Goal: Task Accomplishment & Management: Complete application form

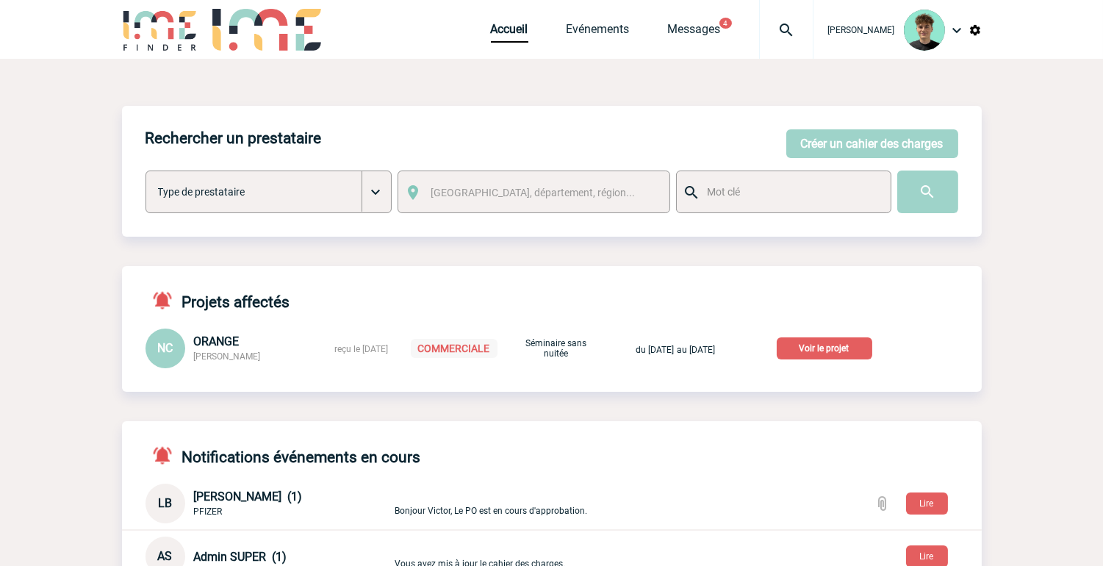
click at [857, 345] on p "Voir le projet" at bounding box center [825, 348] width 96 height 22
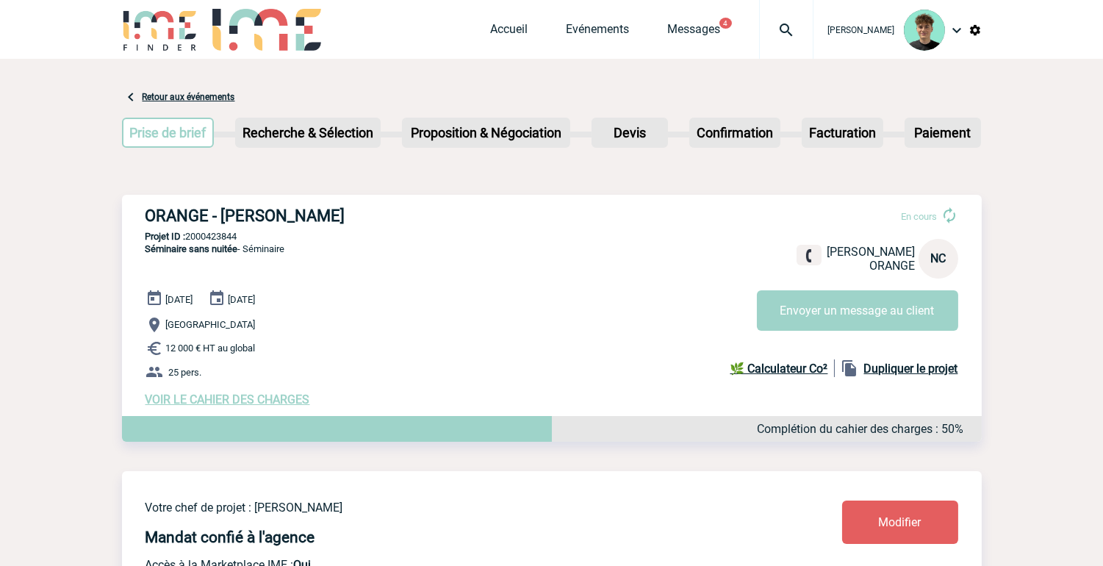
click at [810, 24] on img at bounding box center [786, 30] width 53 height 18
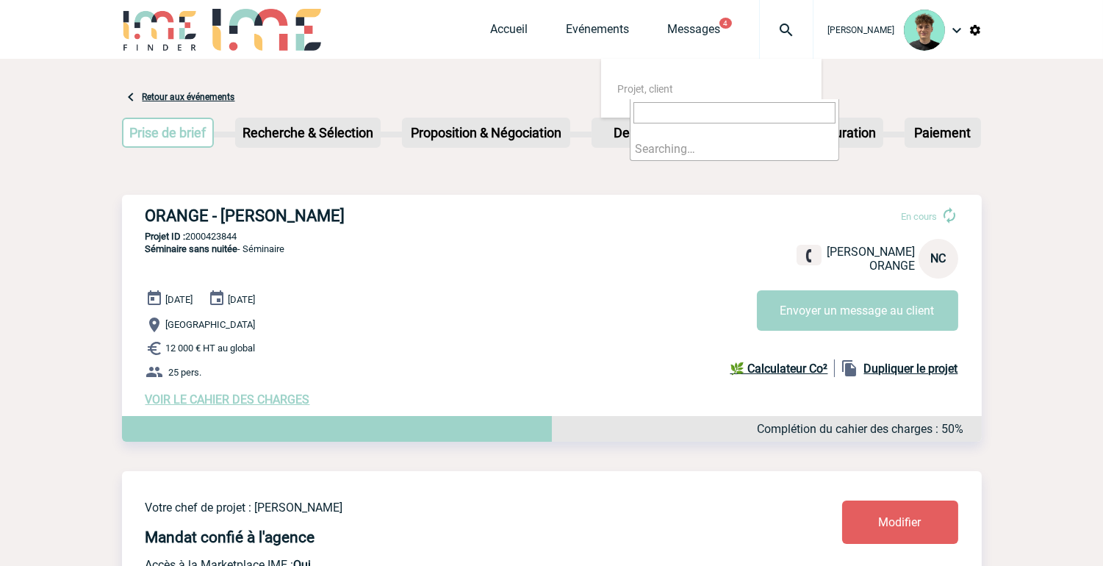
type input "2000426016"
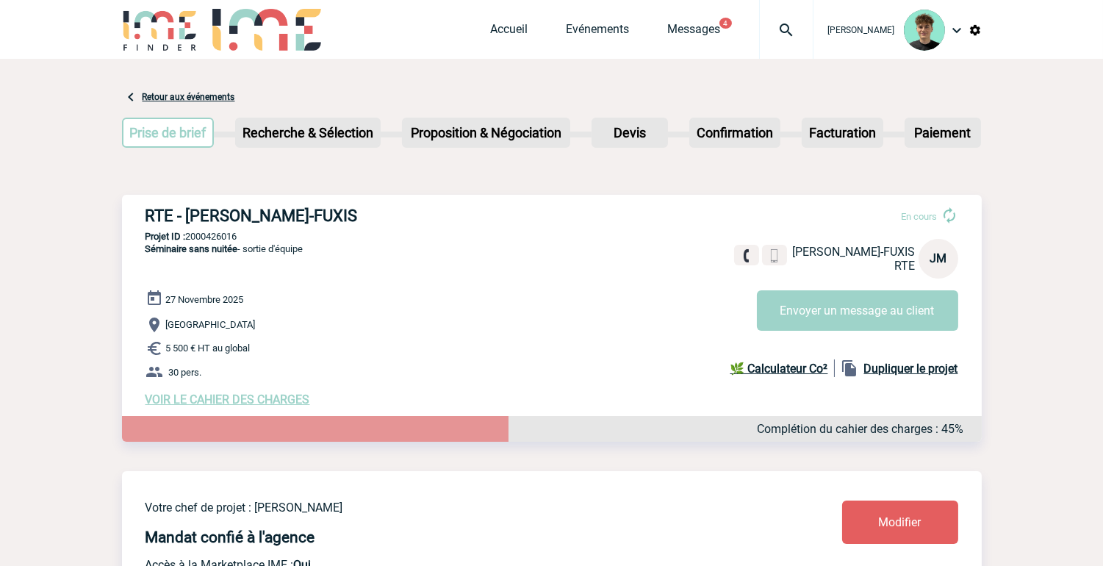
click at [350, 325] on p "[GEOGRAPHIC_DATA]" at bounding box center [563, 325] width 836 height 18
click at [518, 27] on link "Accueil" at bounding box center [509, 32] width 37 height 21
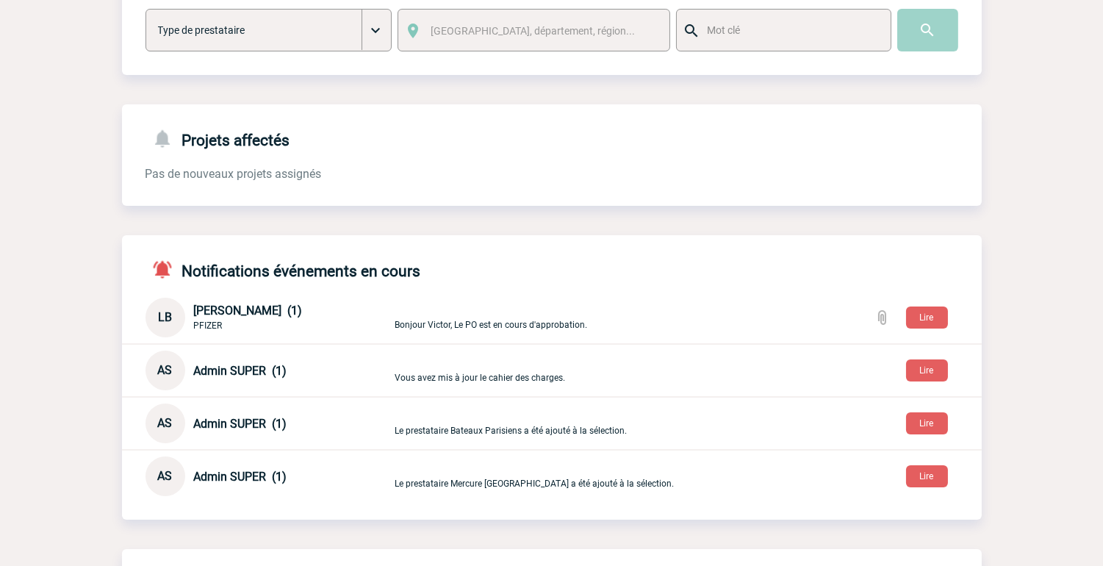
scroll to position [163, 0]
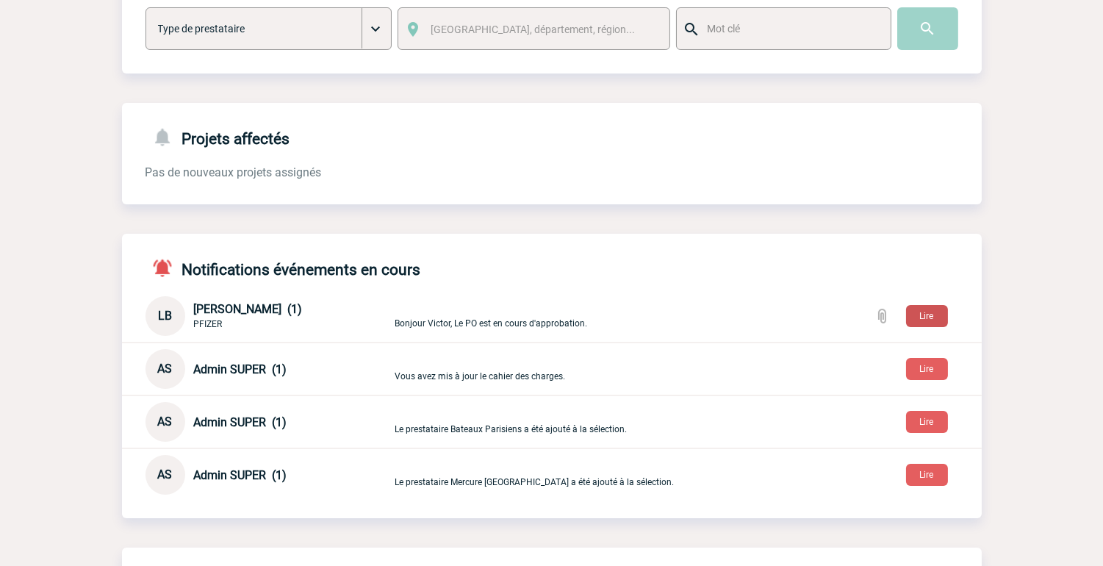
click at [929, 312] on button "Lire" at bounding box center [927, 316] width 42 height 22
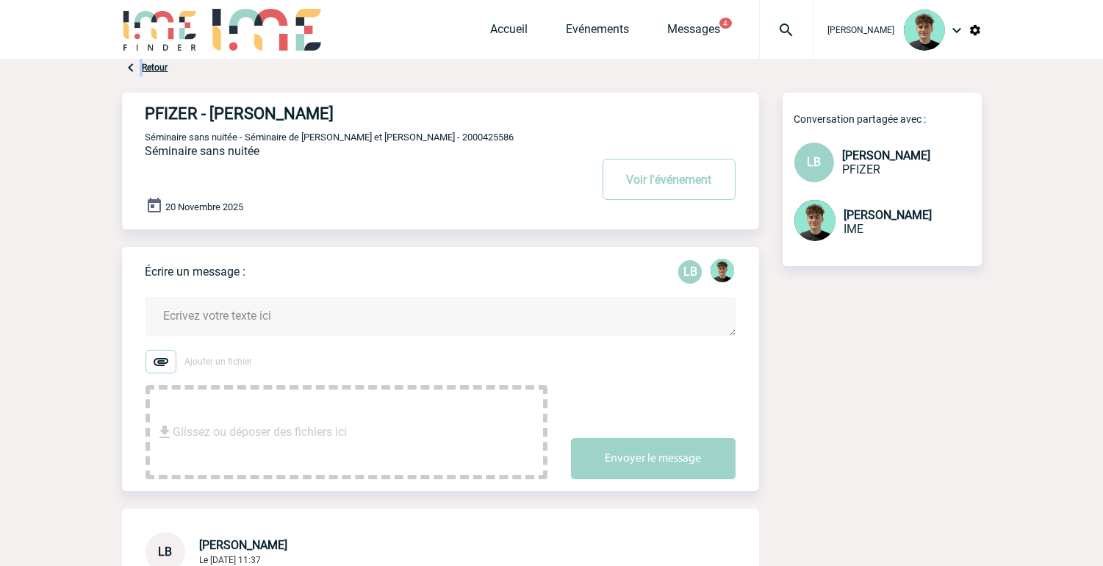
click at [141, 69] on div "Retour" at bounding box center [145, 68] width 46 height 18
click at [157, 73] on div "Retour" at bounding box center [145, 68] width 46 height 18
click at [159, 69] on link "Retour" at bounding box center [156, 67] width 26 height 10
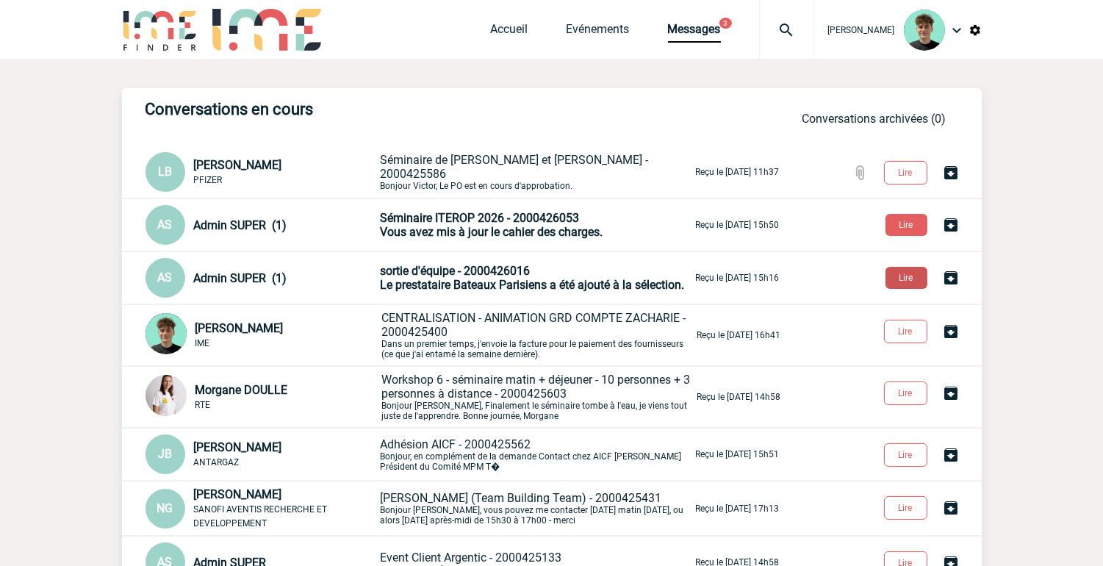
click at [901, 277] on button "Lire" at bounding box center [906, 278] width 42 height 22
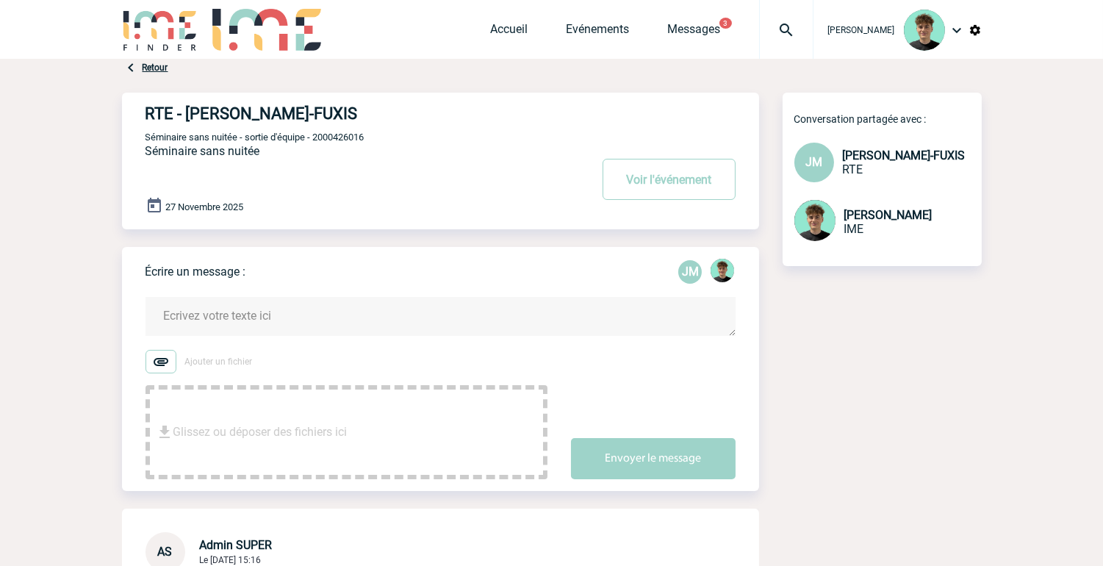
click at [151, 63] on link "Retour" at bounding box center [156, 67] width 26 height 10
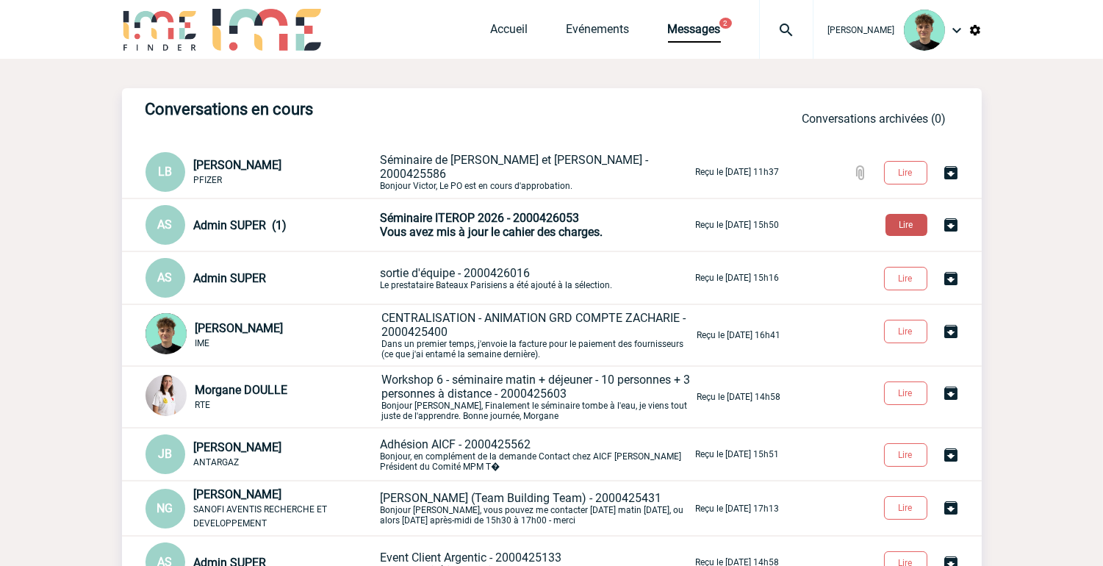
click at [898, 231] on button "Lire" at bounding box center [906, 225] width 42 height 22
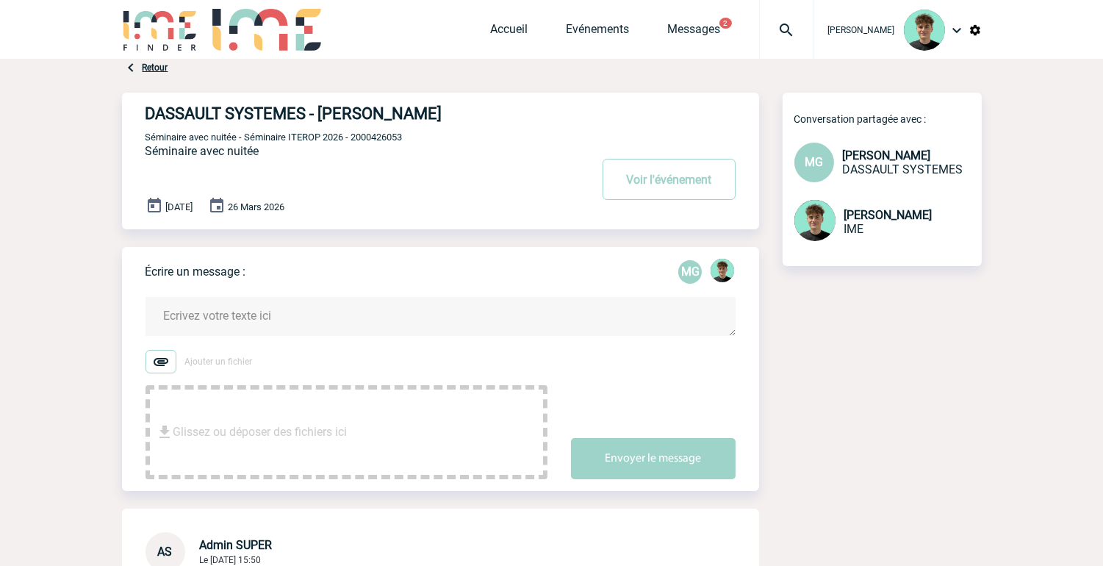
click at [145, 65] on link "Retour" at bounding box center [156, 67] width 26 height 10
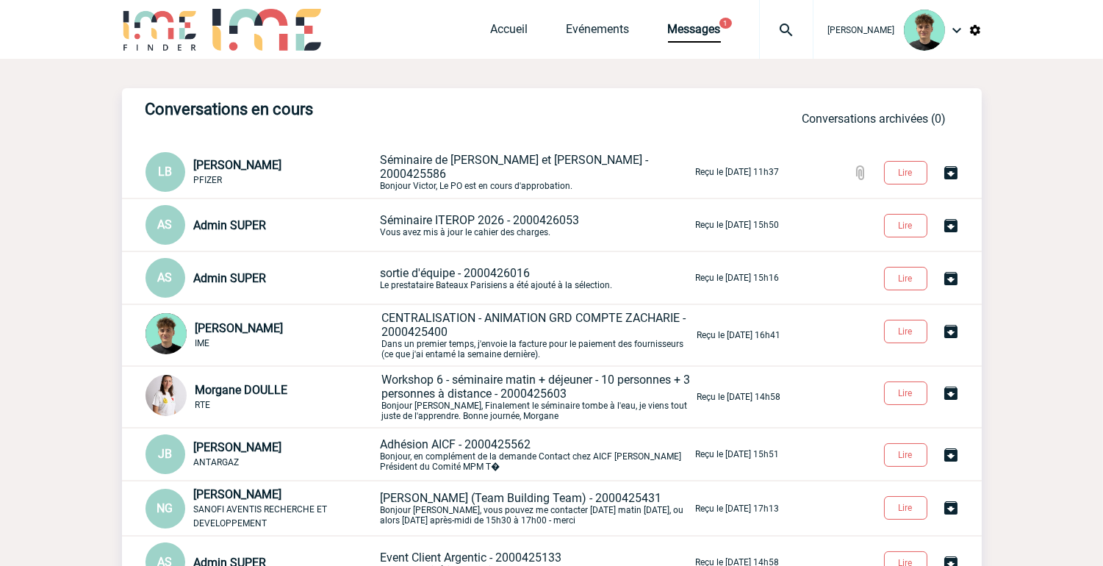
click at [718, 20] on div "Accueil Evénements Messages 1 Projet, client Projet, client" at bounding box center [652, 29] width 323 height 59
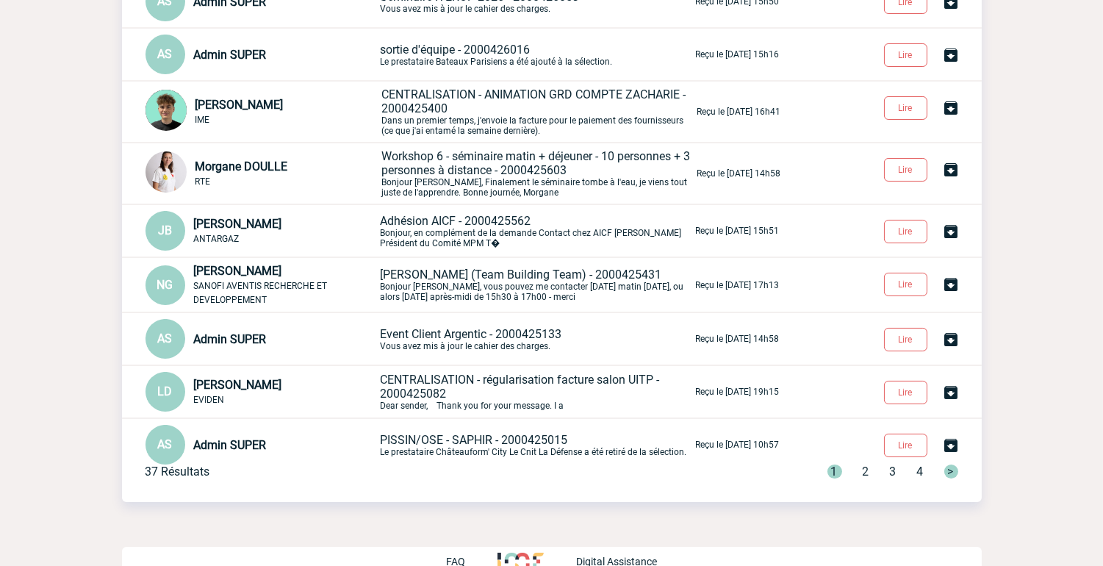
scroll to position [259, 0]
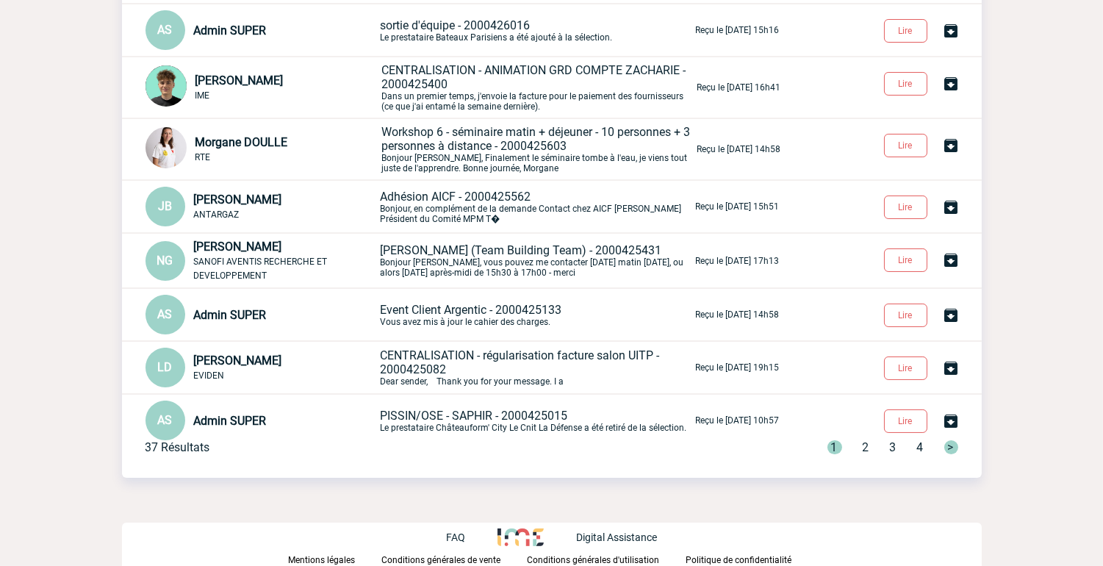
click at [864, 444] on span "2" at bounding box center [866, 447] width 7 height 14
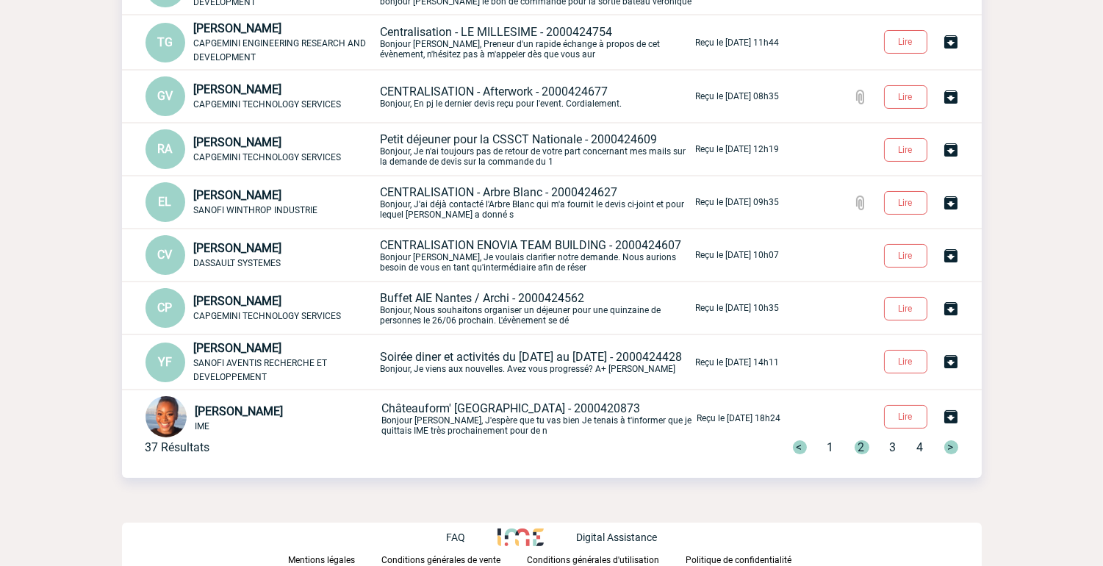
scroll to position [257, 0]
click at [890, 447] on span "3" at bounding box center [893, 447] width 7 height 14
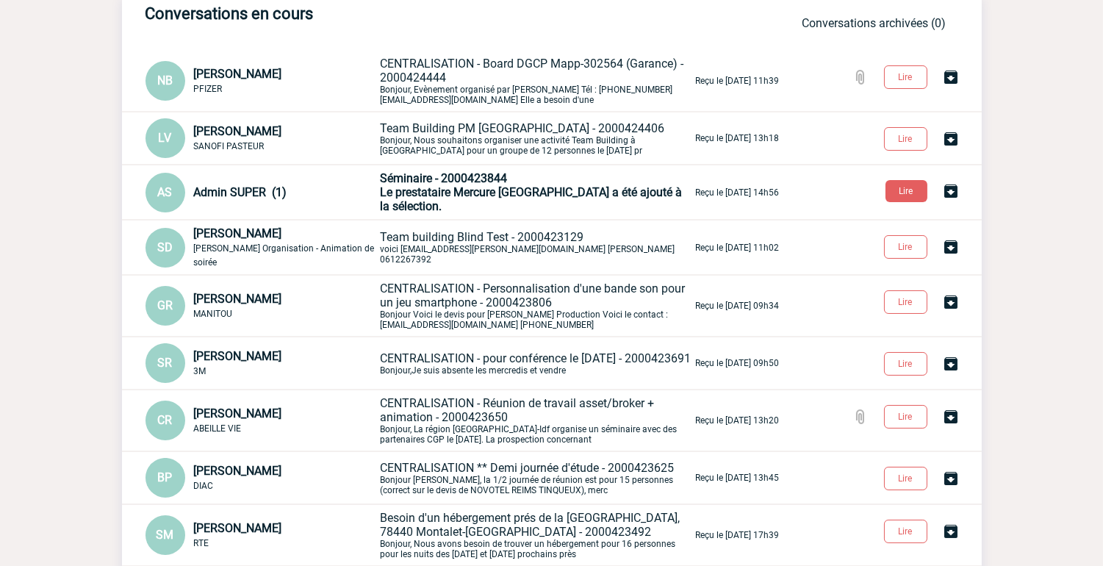
scroll to position [93, 0]
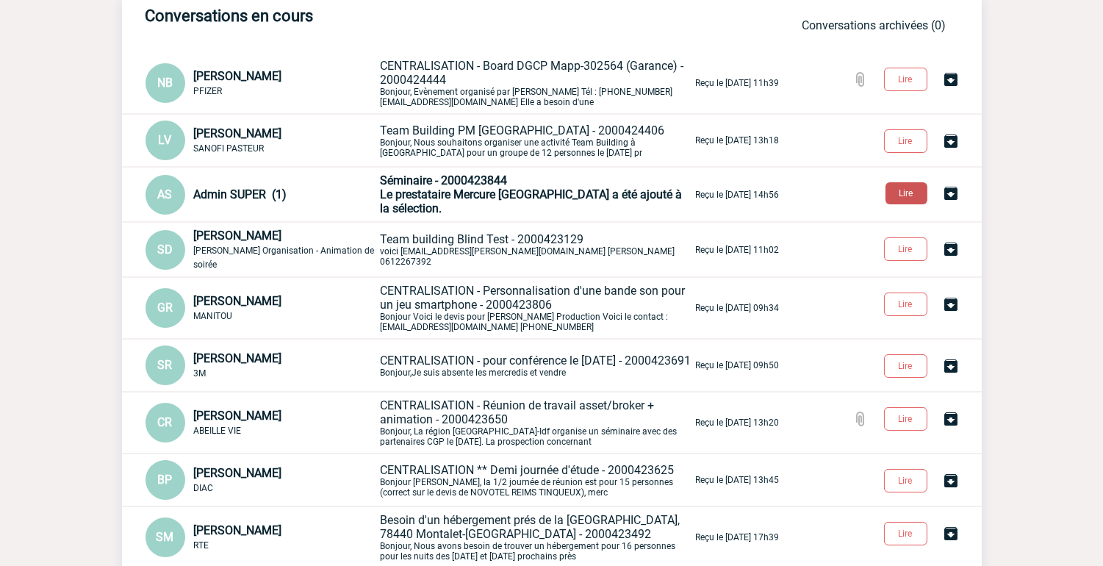
click at [893, 193] on button "Lire" at bounding box center [906, 193] width 42 height 22
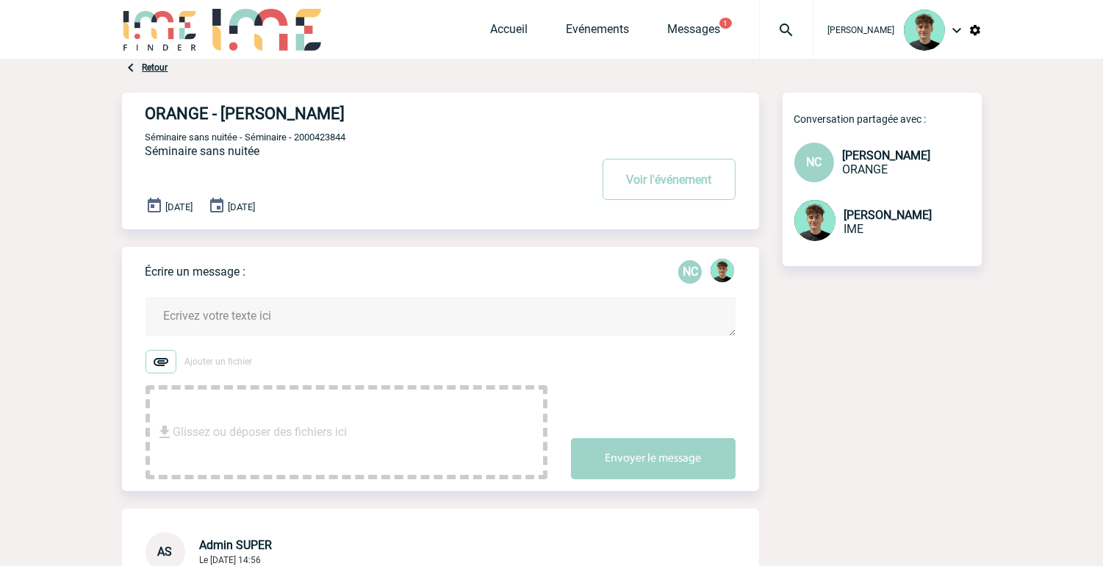
click at [327, 134] on span "Séminaire sans nuitée - Séminaire - 2000423844" at bounding box center [245, 137] width 201 height 11
click at [619, 25] on link "Evénements" at bounding box center [597, 32] width 63 height 21
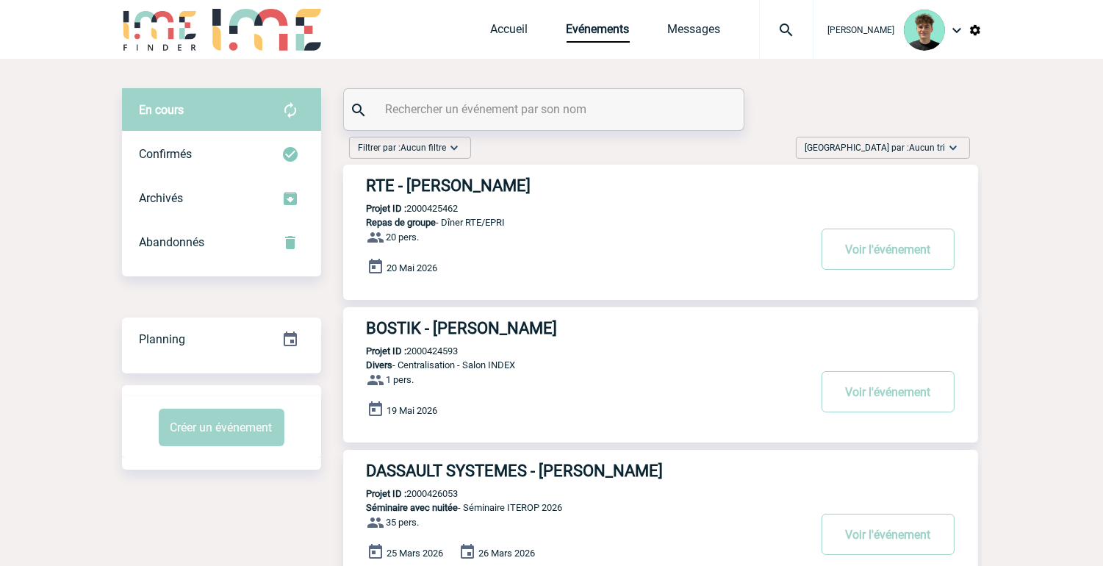
click at [912, 143] on span "Aucun tri" at bounding box center [928, 148] width 36 height 10
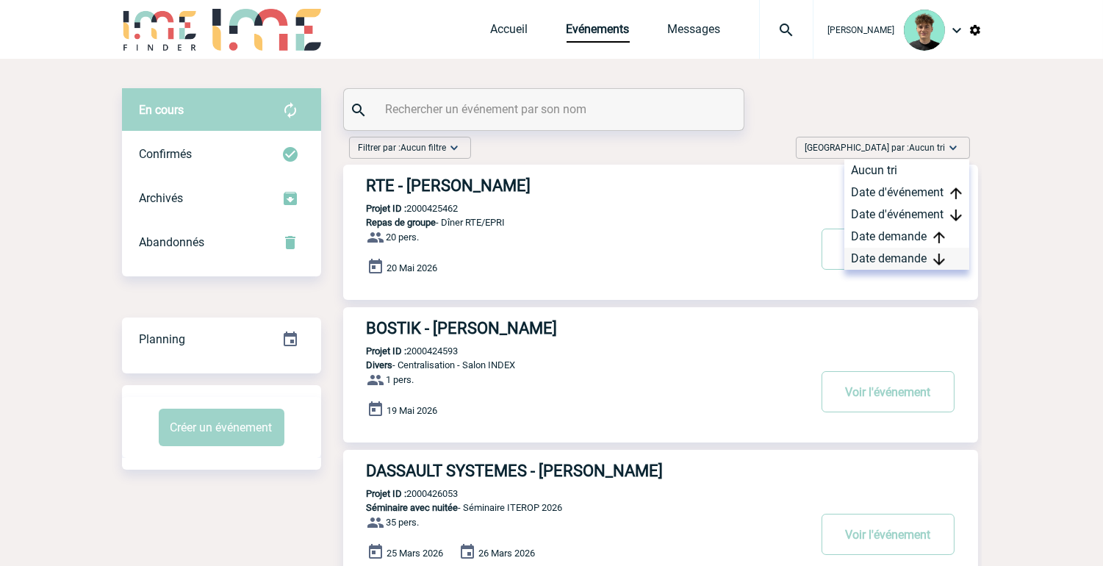
click at [896, 253] on div "Date demande" at bounding box center [906, 259] width 125 height 22
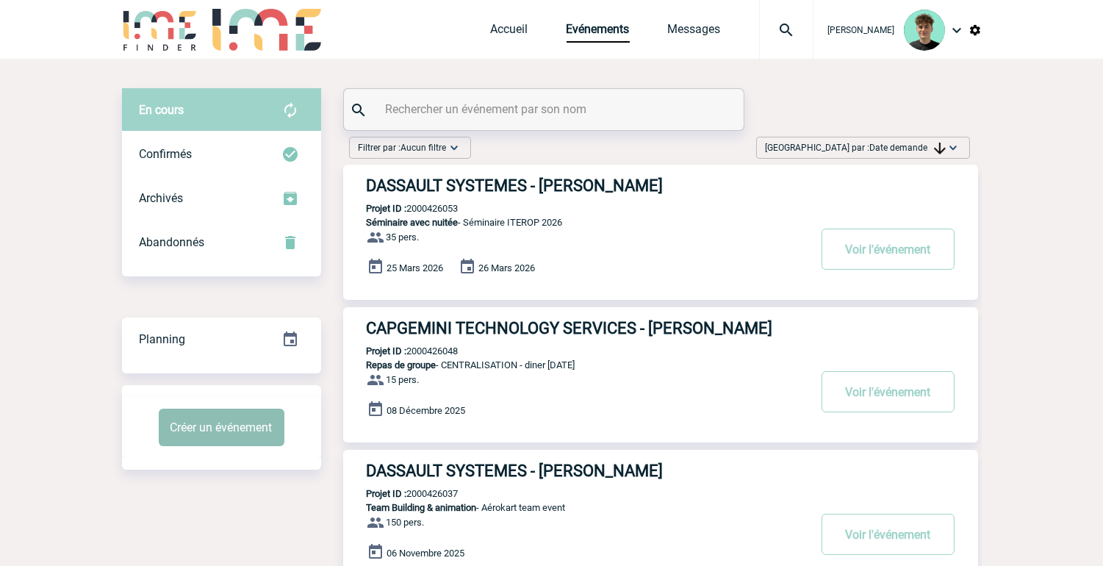
click at [209, 425] on button "Créer un événement" at bounding box center [222, 426] width 126 height 37
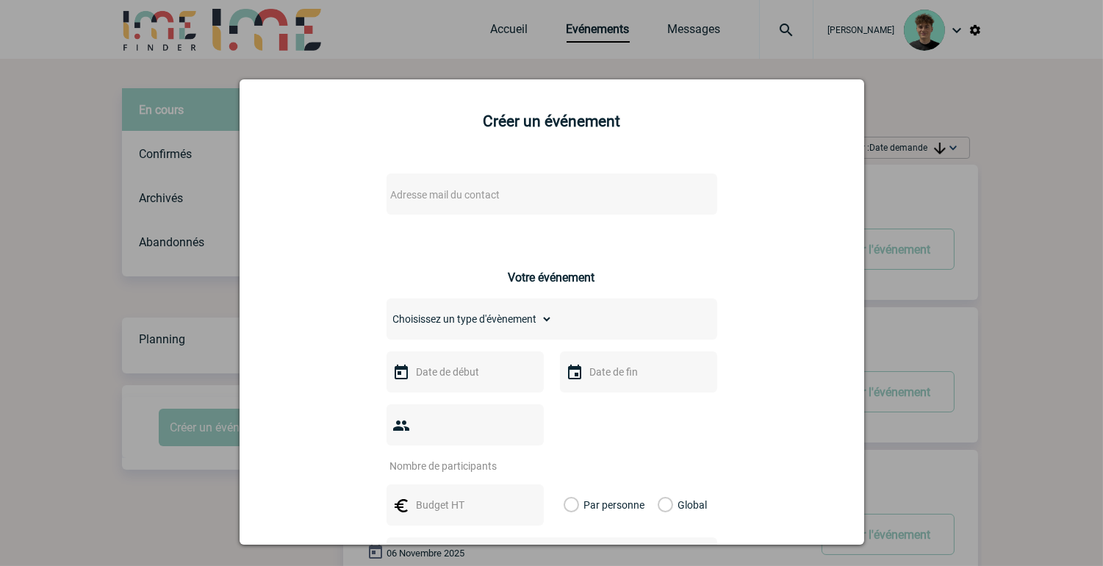
click at [533, 178] on div "Adresse mail du contact" at bounding box center [551, 193] width 331 height 41
click at [518, 208] on div "Adresse mail du contact" at bounding box center [551, 193] width 331 height 41
click at [516, 198] on span "Adresse mail du contact" at bounding box center [513, 194] width 257 height 21
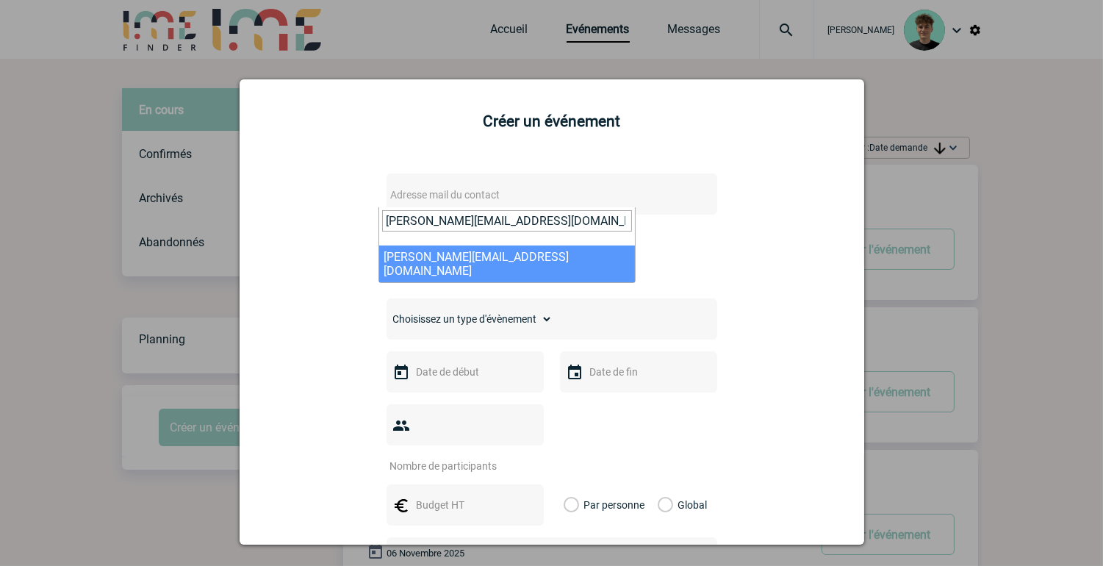
type input "Marion.FREMY@3ds.com"
select select "133195"
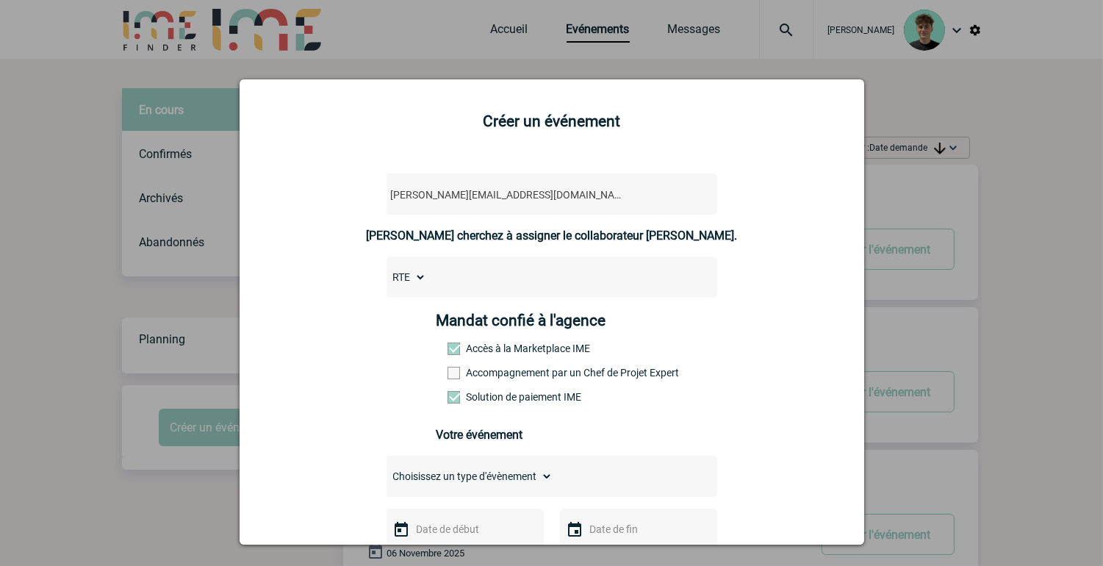
click at [466, 377] on label "Accompagnement par un Chef de Projet Expert" at bounding box center [479, 373] width 65 height 12
click at [0, 0] on input "Accompagnement par un Chef de Projet Expert" at bounding box center [0, 0] width 0 height 0
click at [412, 278] on select "RTE" at bounding box center [406, 277] width 40 height 21
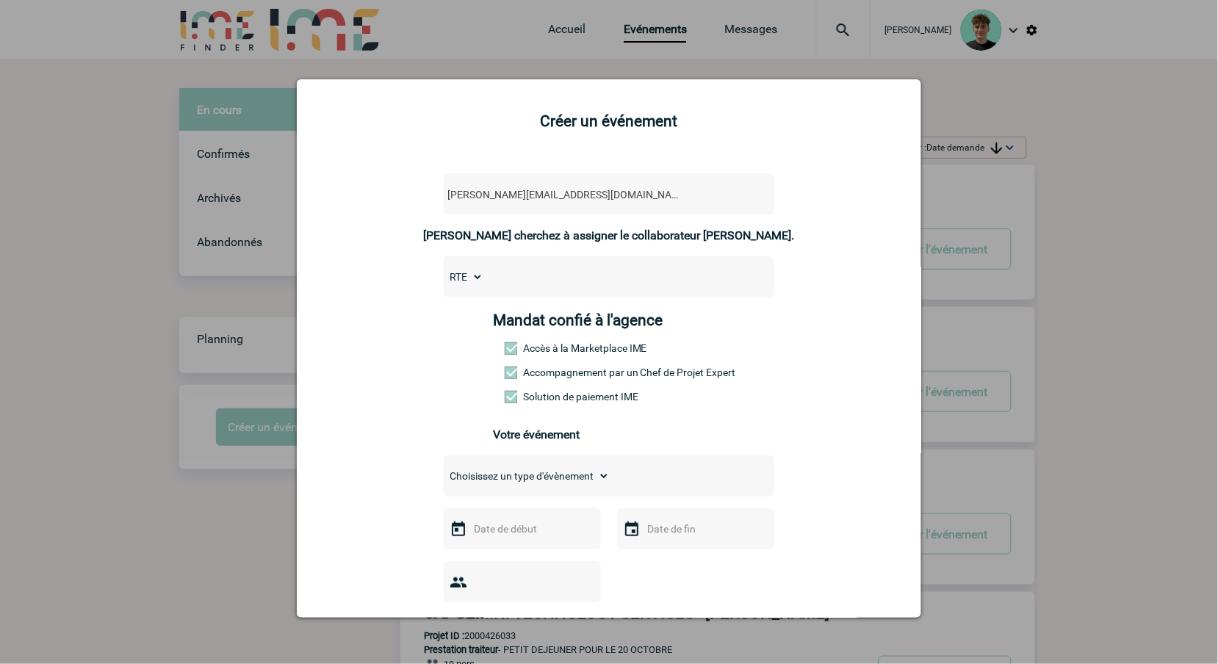
click at [1073, 165] on div at bounding box center [609, 332] width 1218 height 664
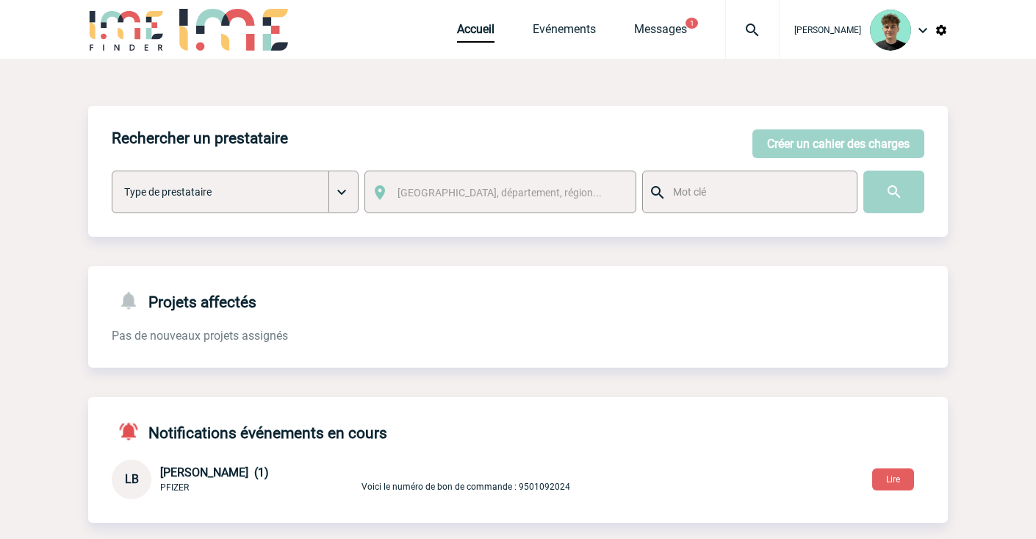
click at [774, 30] on img at bounding box center [752, 30] width 53 height 18
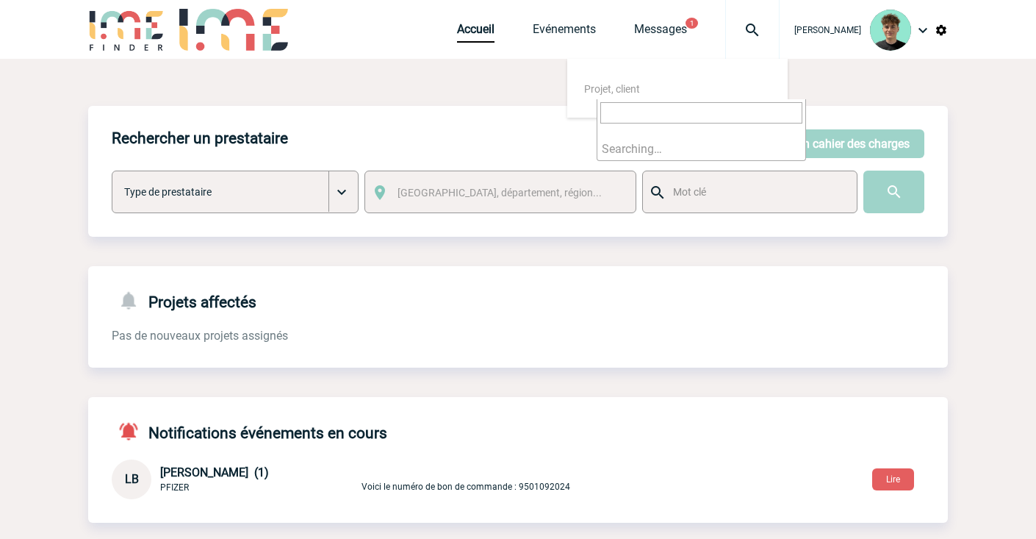
click at [882, 469] on button "Lire" at bounding box center [893, 479] width 42 height 22
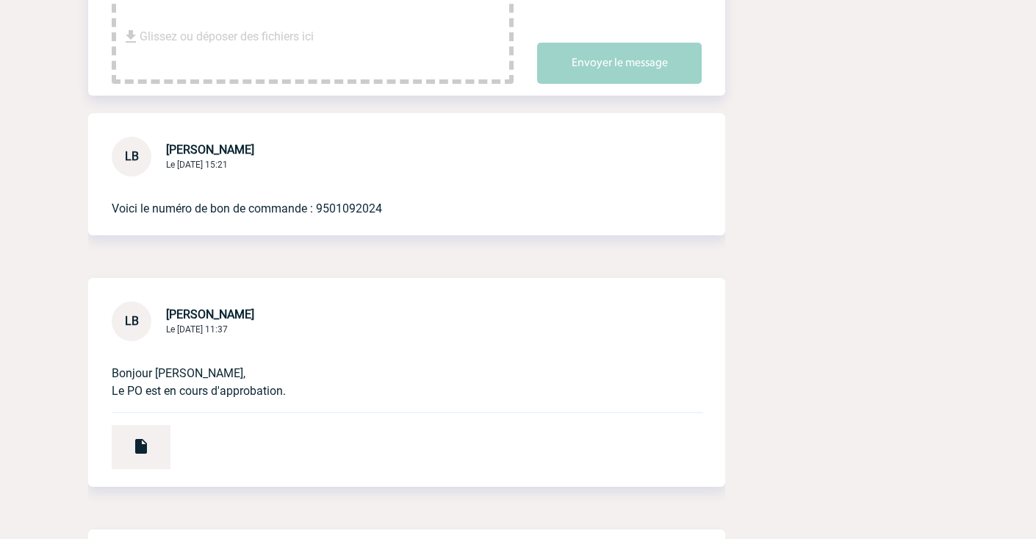
scroll to position [408, 0]
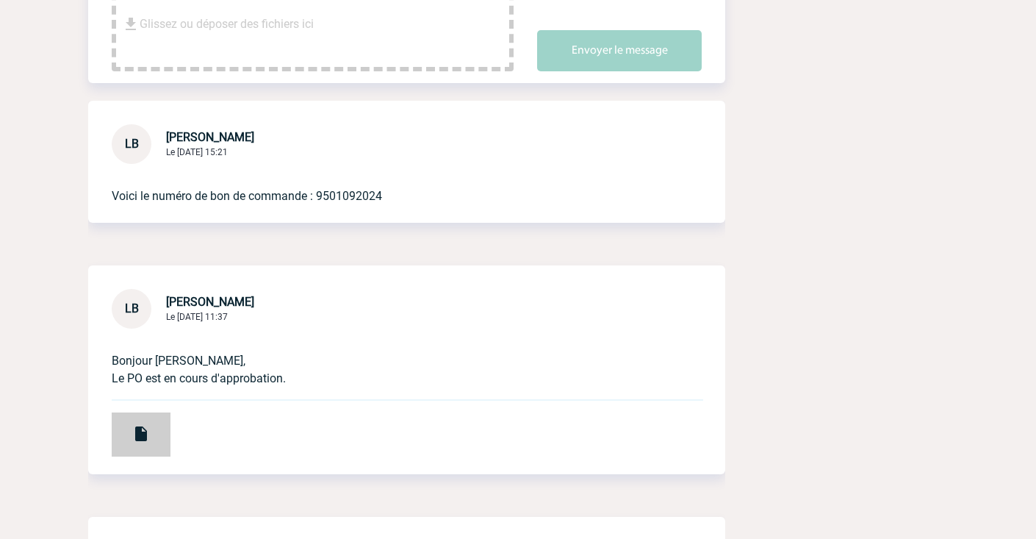
click at [148, 436] on img at bounding box center [141, 434] width 18 height 18
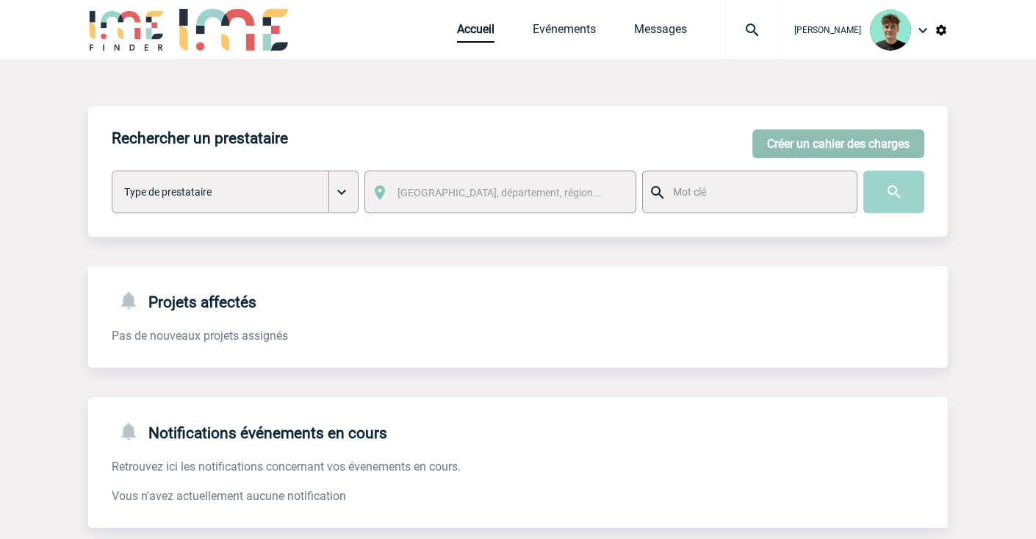
click at [861, 148] on button "Créer un cahier des charges" at bounding box center [838, 143] width 172 height 29
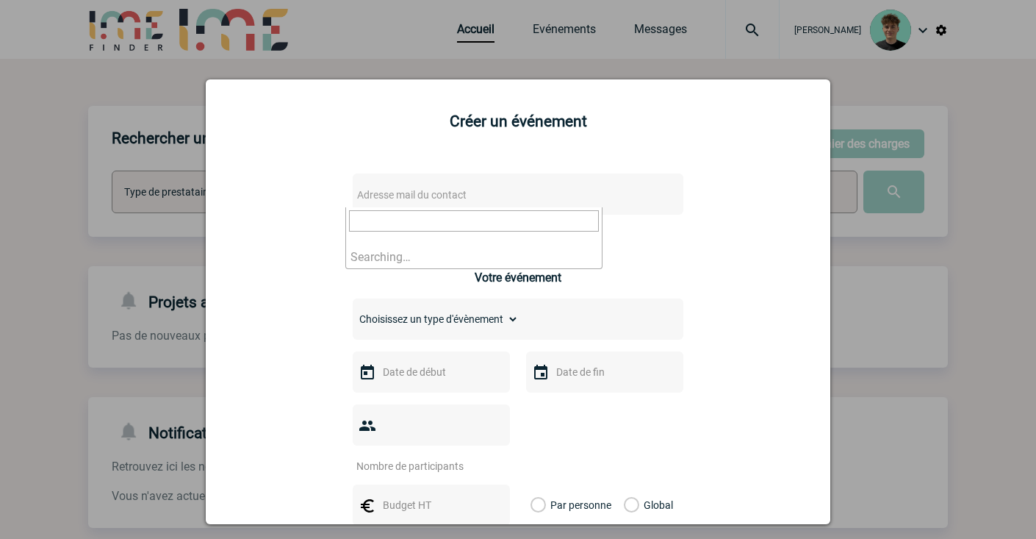
click at [588, 198] on span "Adresse mail du contact" at bounding box center [479, 194] width 257 height 21
drag, startPoint x: 439, startPoint y: 220, endPoint x: 300, endPoint y: 240, distance: 141.0
click at [301, 240] on body "[PERSON_NAME] Accueil Evénements" at bounding box center [518, 373] width 1036 height 746
click at [497, 215] on input "Marion.FREMY@3ds.com>" at bounding box center [474, 220] width 250 height 21
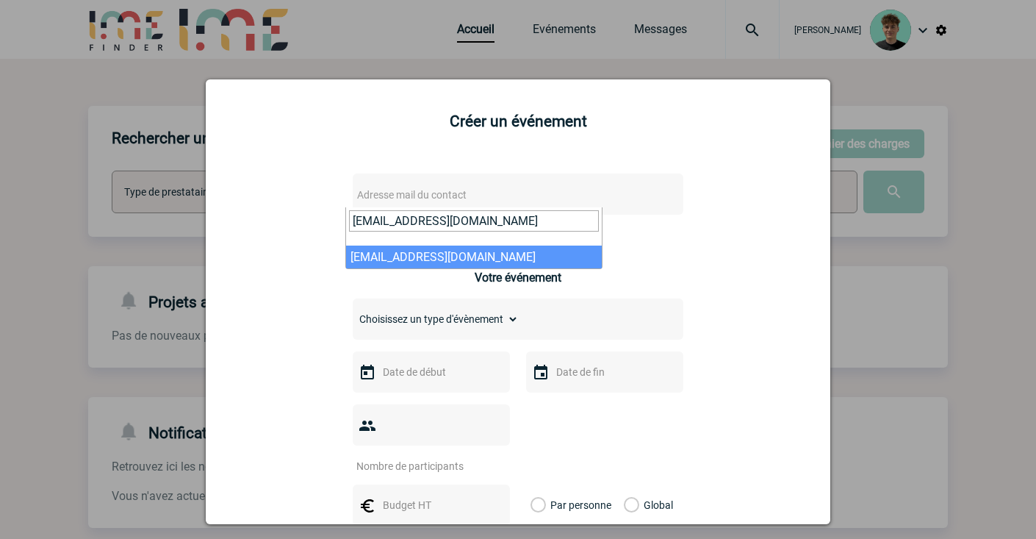
type input "Marion.FREMY@3ds.com"
select select "133195"
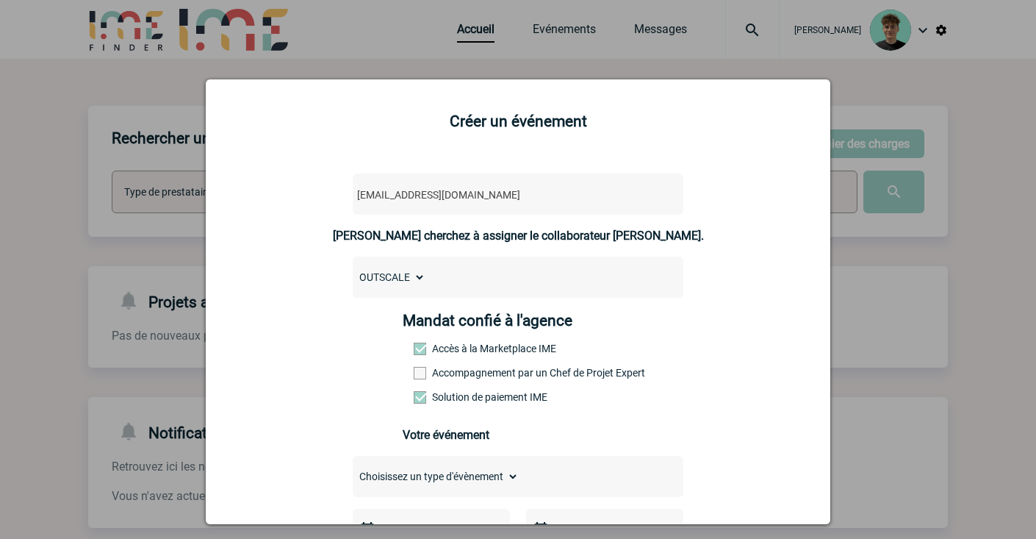
click at [485, 372] on div "Mandat confié à l'agence Accès à la Marketplace IME Accompagnement par un Chef …" at bounding box center [518, 363] width 231 height 102
click at [478, 375] on label "Accompagnement par un Chef de Projet Expert" at bounding box center [446, 373] width 65 height 12
click at [0, 0] on input "Accompagnement par un Chef de Projet Expert" at bounding box center [0, 0] width 0 height 0
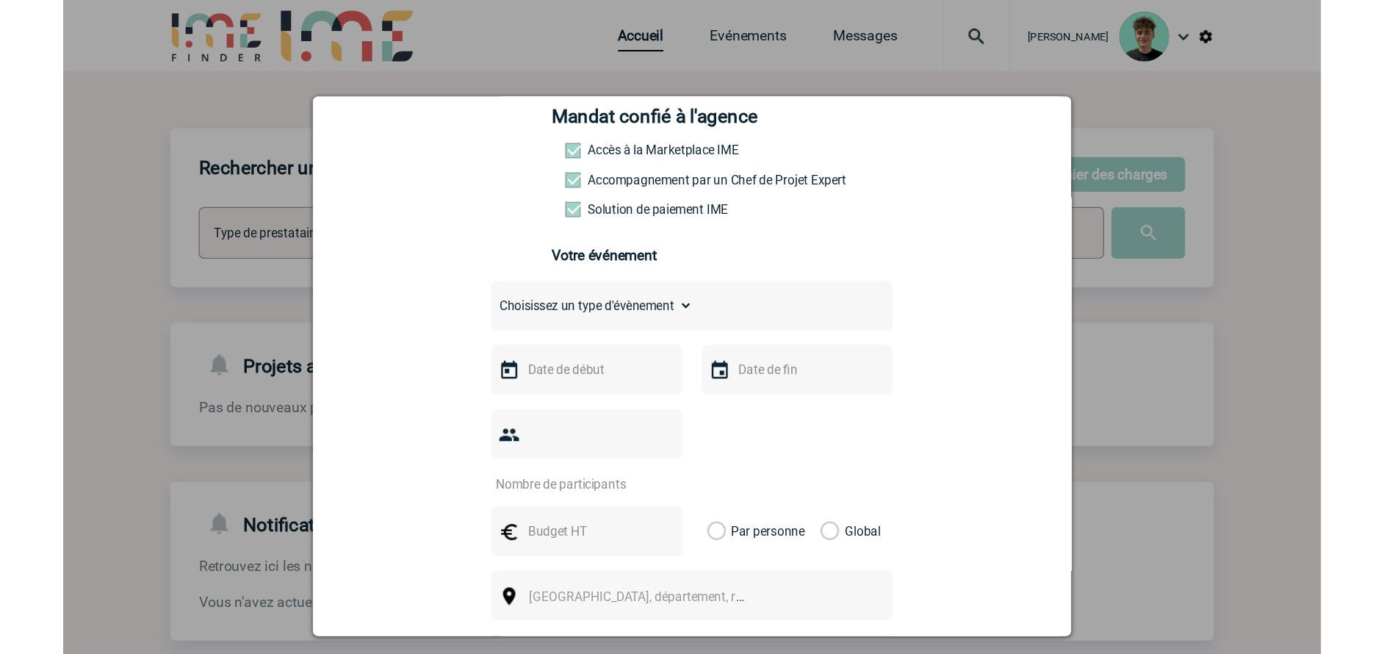
scroll to position [245, 0]
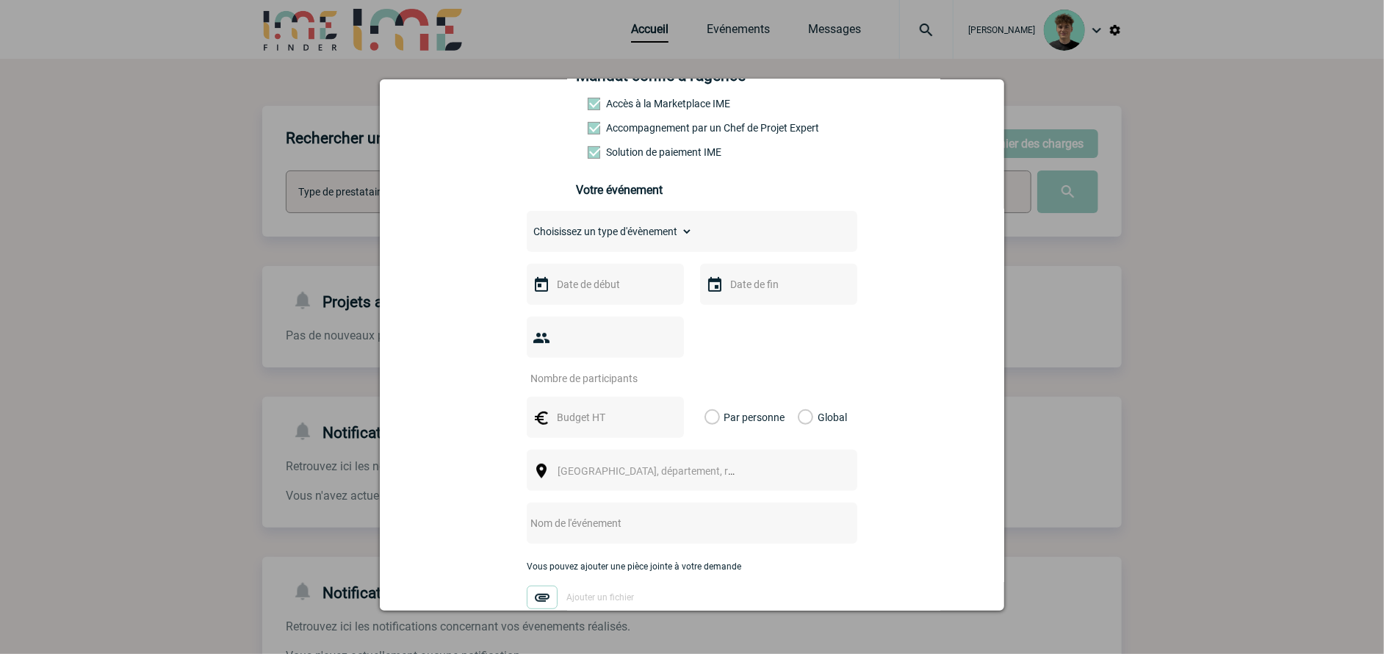
click at [599, 408] on input "text" at bounding box center [603, 417] width 101 height 19
type input "180"
click at [600, 369] on input "number" at bounding box center [596, 378] width 138 height 19
type input "180"
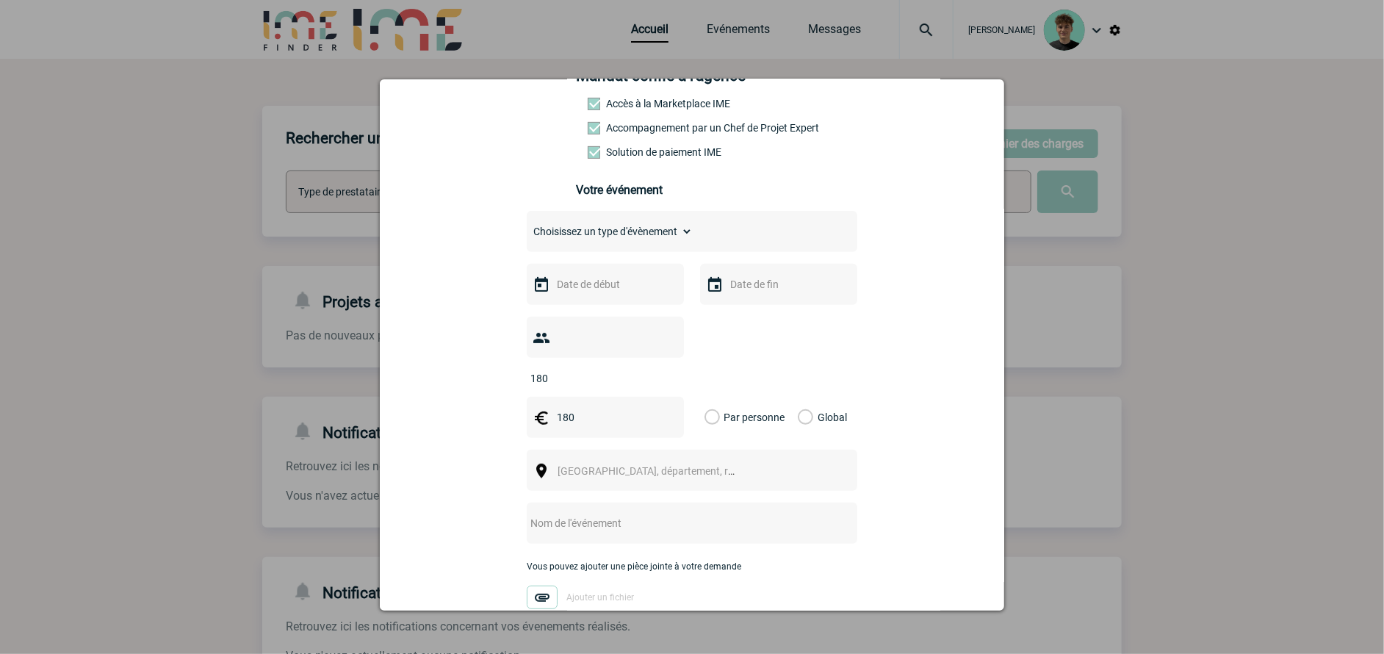
click at [606, 408] on input "180" at bounding box center [603, 417] width 101 height 19
type input "1"
type input "7000"
click at [804, 397] on label "Global" at bounding box center [803, 417] width 10 height 41
click at [0, 0] on input "Global" at bounding box center [0, 0] width 0 height 0
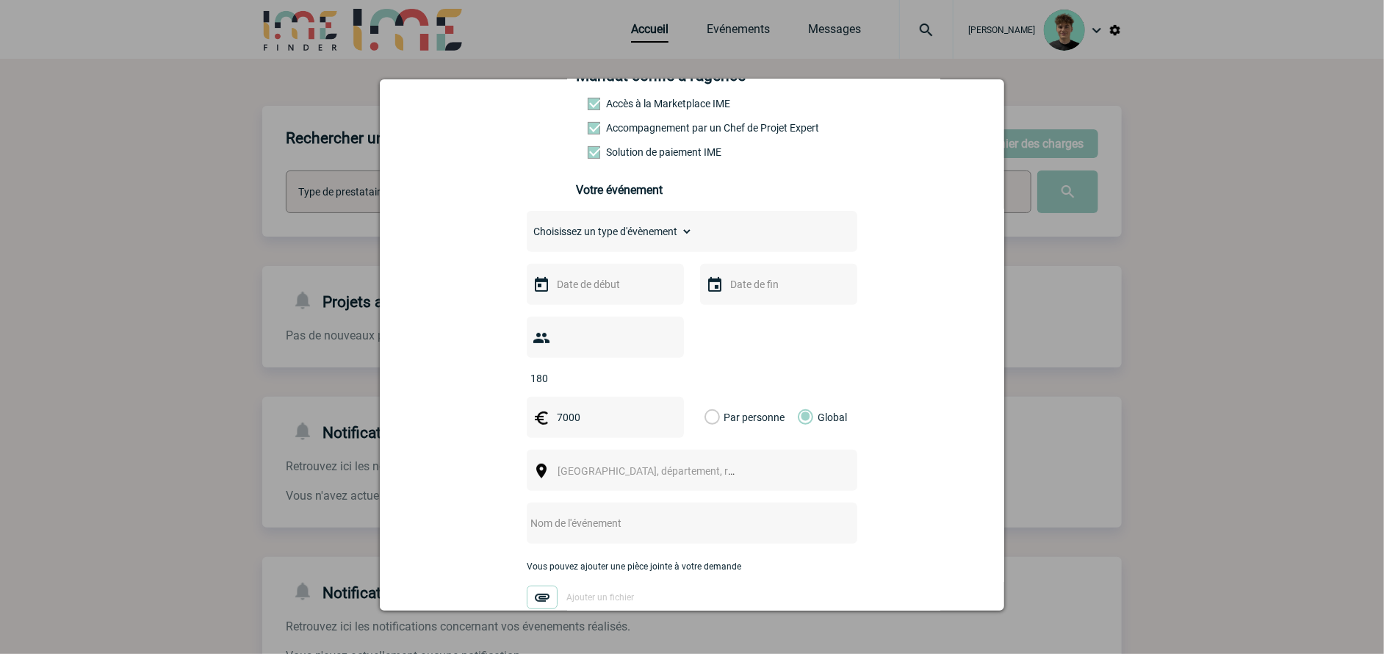
click at [591, 237] on select "Choisissez un type d'évènement Séminaire avec nuitée Séminaire sans nuitée Repa…" at bounding box center [610, 231] width 166 height 21
select select "5"
click at [527, 231] on select "Choisissez un type d'évènement Séminaire avec nuitée Séminaire sans nuitée Repa…" at bounding box center [610, 231] width 166 height 21
click at [627, 294] on input "text" at bounding box center [603, 284] width 101 height 19
click at [728, 318] on link "Suivant" at bounding box center [738, 320] width 23 height 23
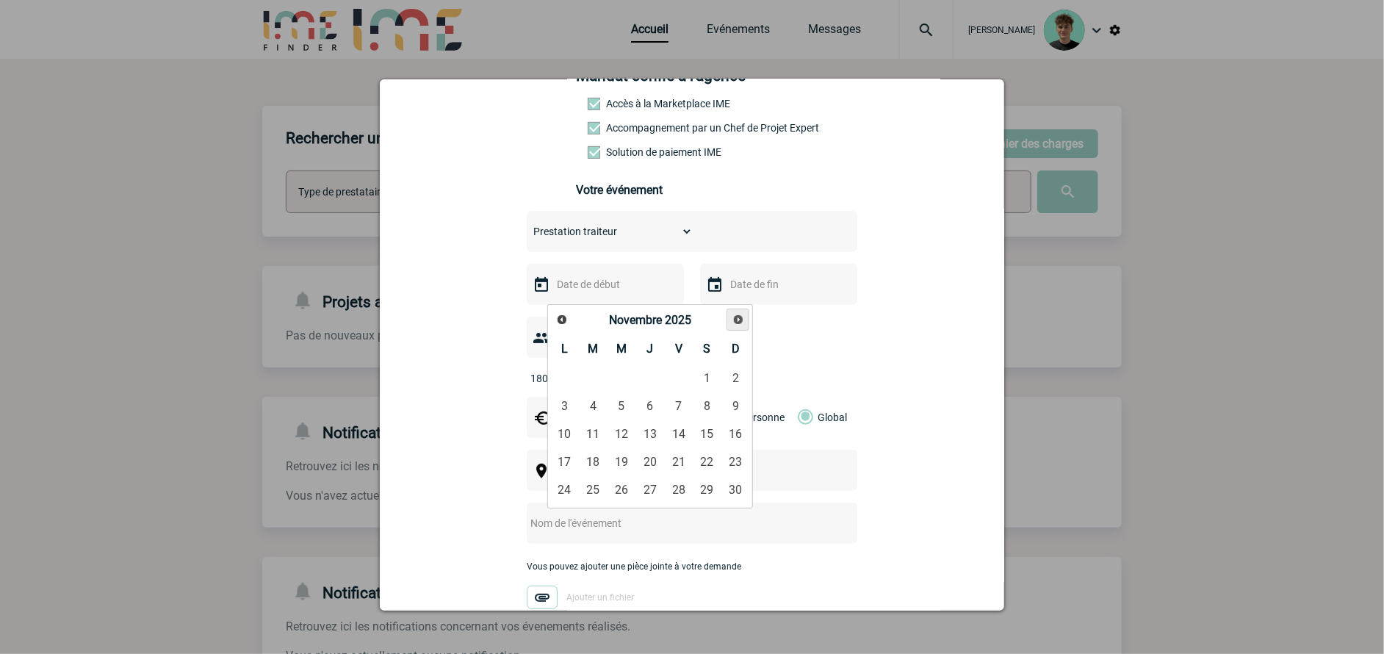
click at [728, 318] on link "Suivant" at bounding box center [738, 320] width 23 height 23
click at [658, 439] on link "18" at bounding box center [650, 433] width 27 height 26
type input "18-12-2025"
click at [757, 294] on input "text" at bounding box center [777, 284] width 101 height 19
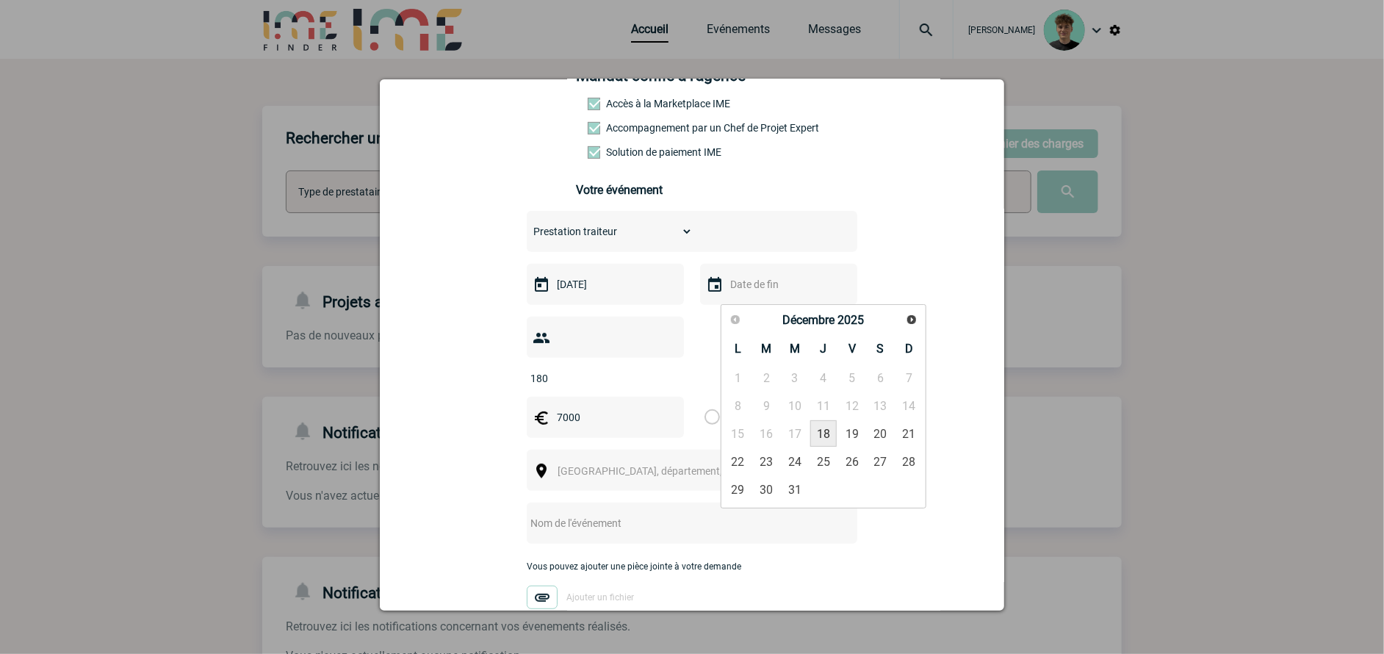
click at [827, 431] on link "18" at bounding box center [823, 433] width 27 height 26
type input "18-12-2025"
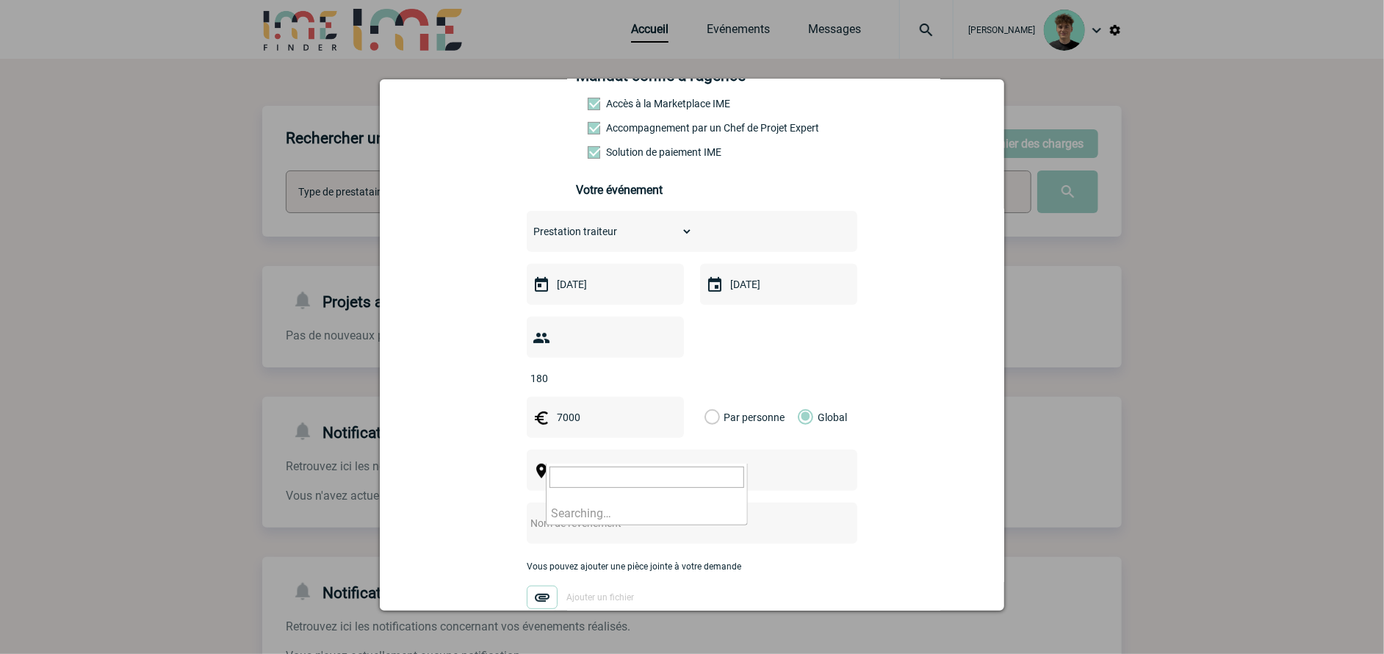
click at [622, 465] on span "Ville, département, région..." at bounding box center [660, 471] width 204 height 12
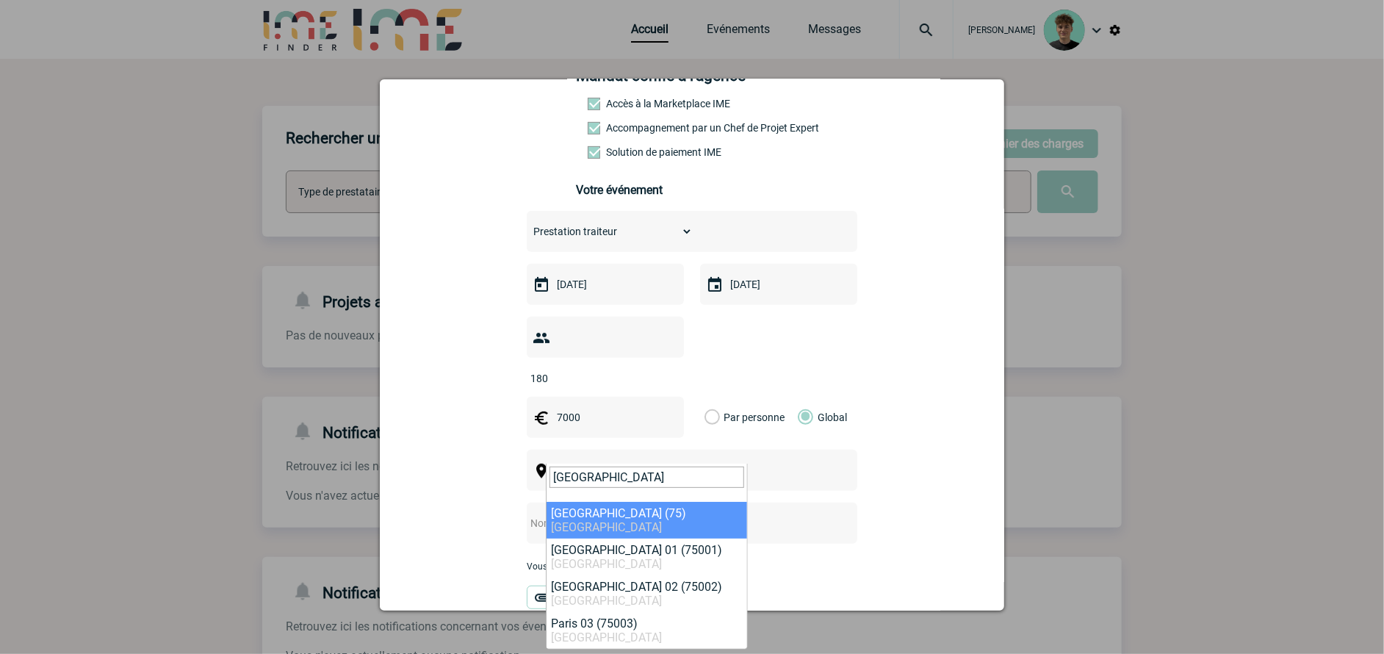
drag, startPoint x: 608, startPoint y: 475, endPoint x: 439, endPoint y: 461, distance: 168.8
click at [439, 461] on body "[PERSON_NAME] Accueil Evénements" at bounding box center [692, 373] width 1384 height 746
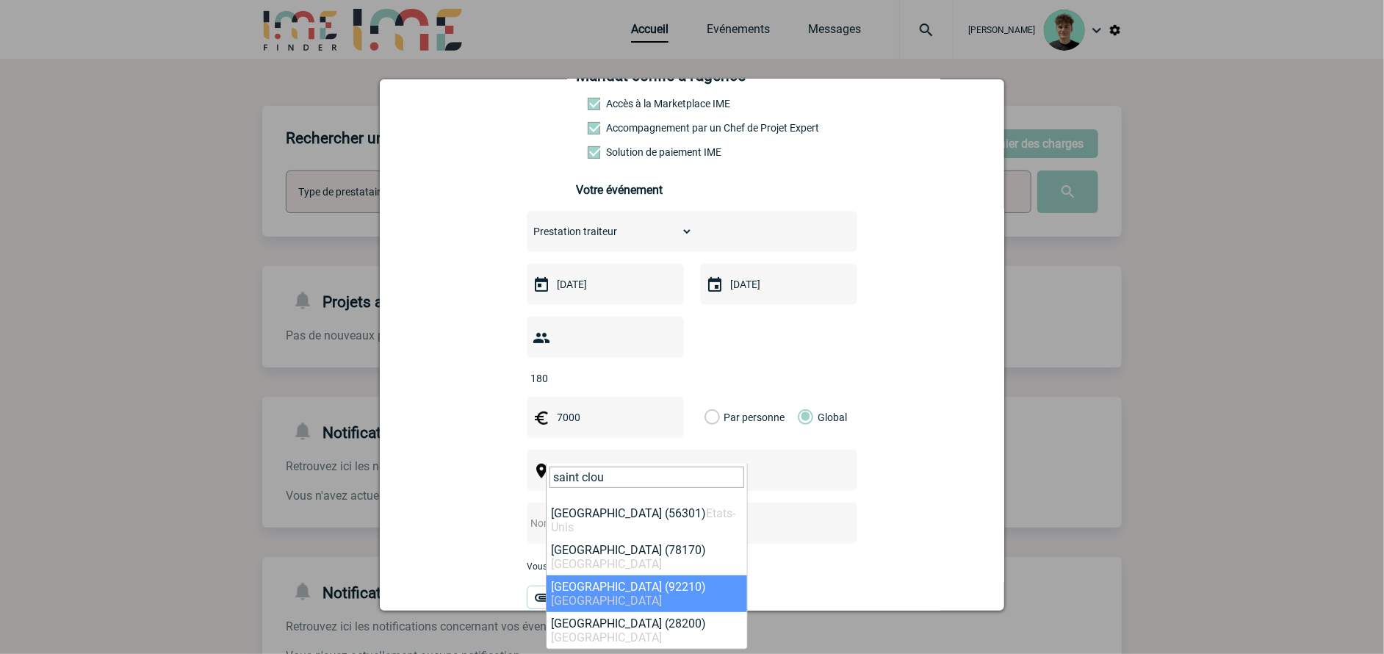
type input "saint clou"
select select "55"
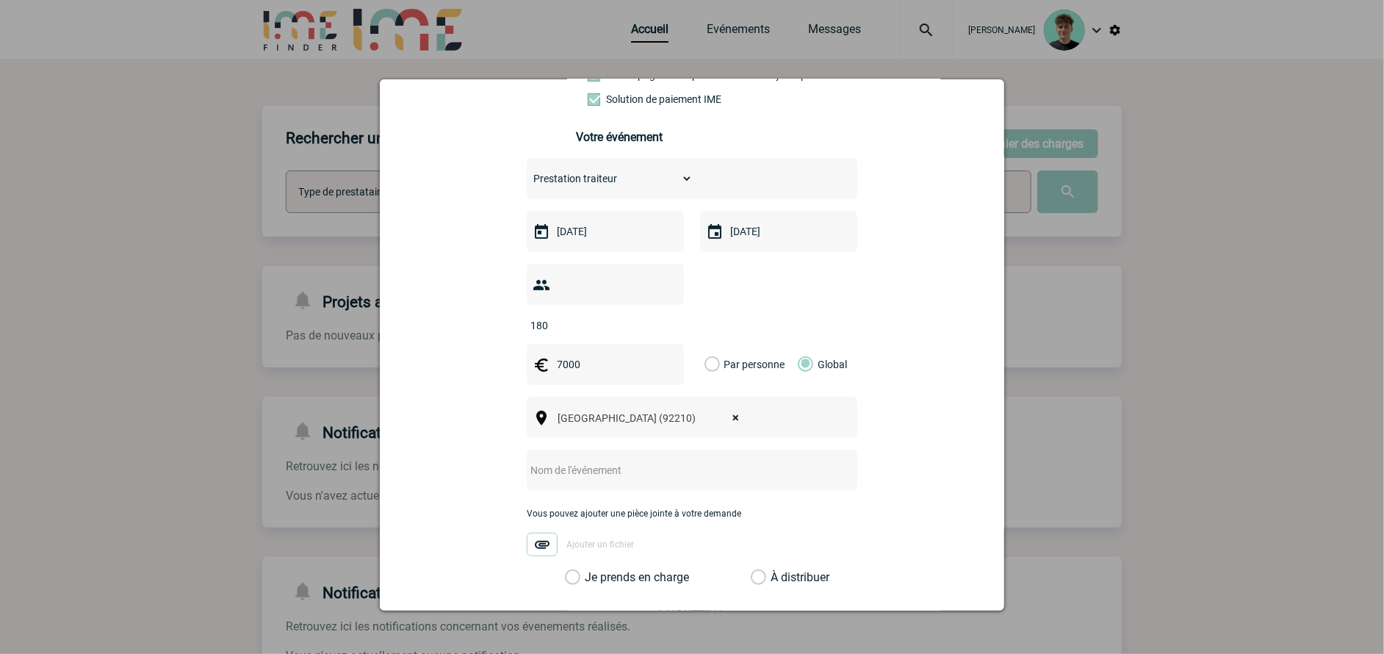
scroll to position [326, 0]
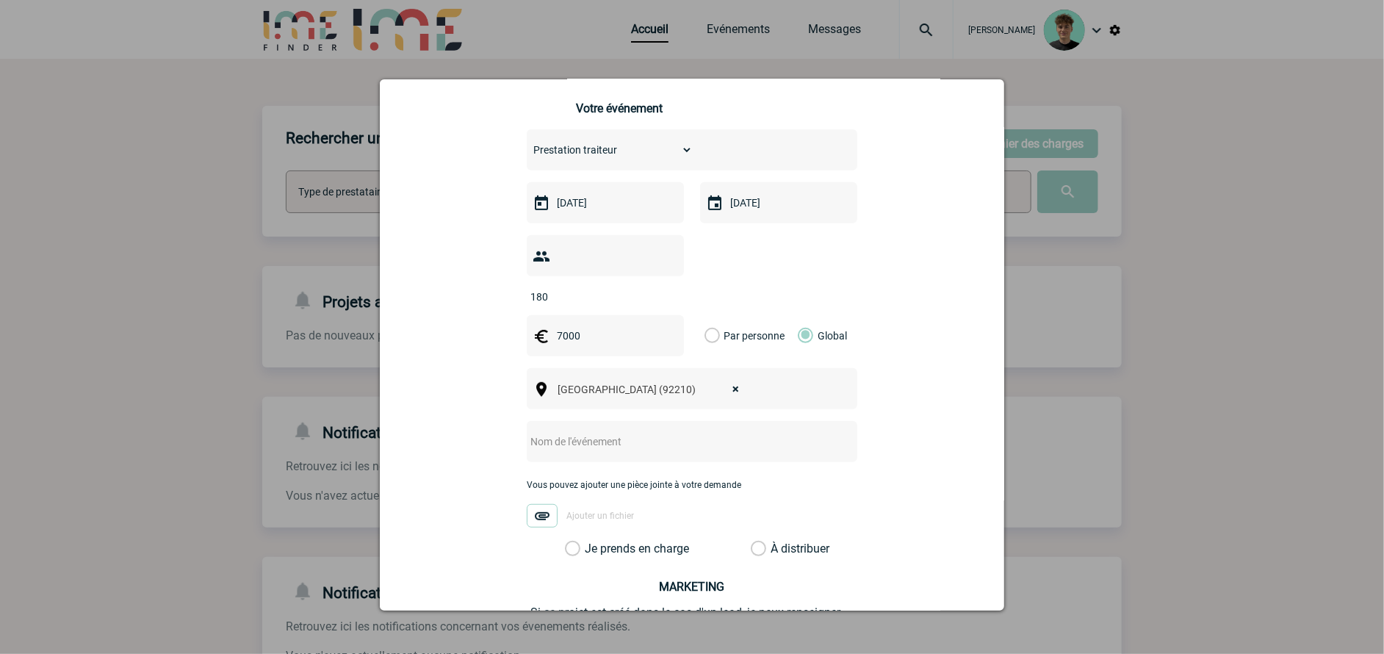
click at [576, 432] on input "text" at bounding box center [673, 441] width 292 height 19
paste input "goûter de fin d’année chez OUTSCALE"
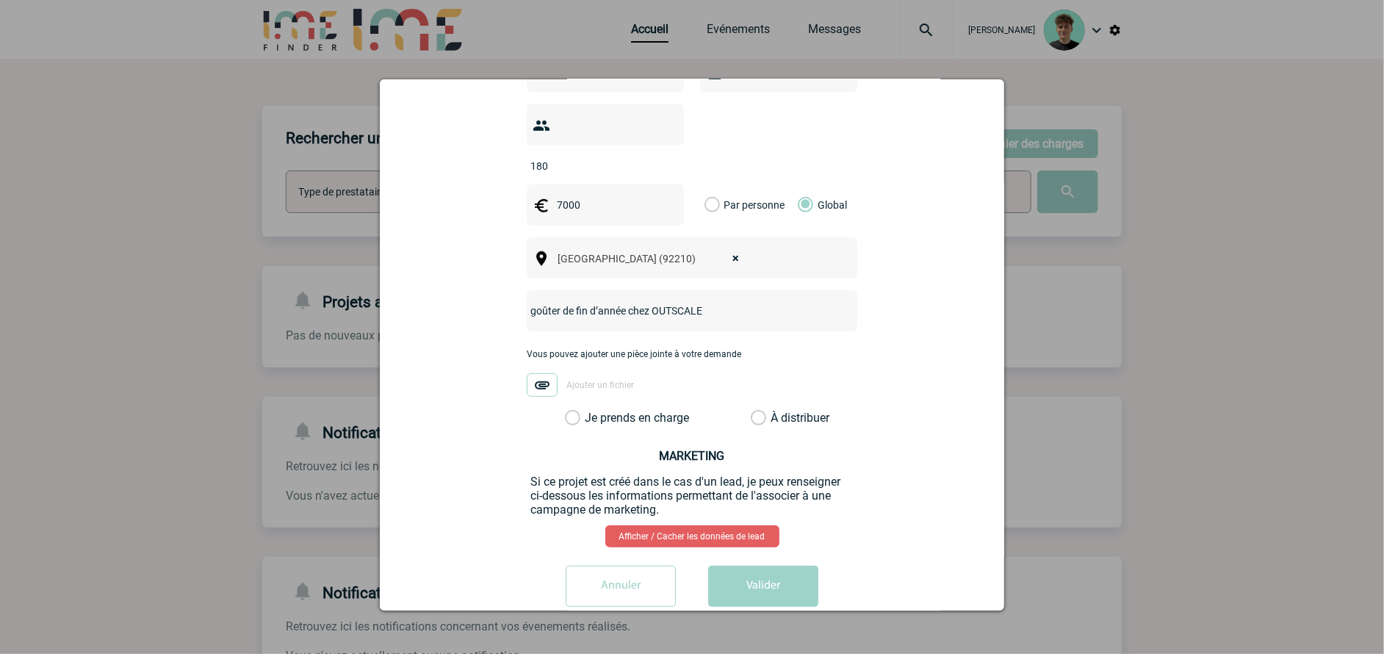
scroll to position [475, 0]
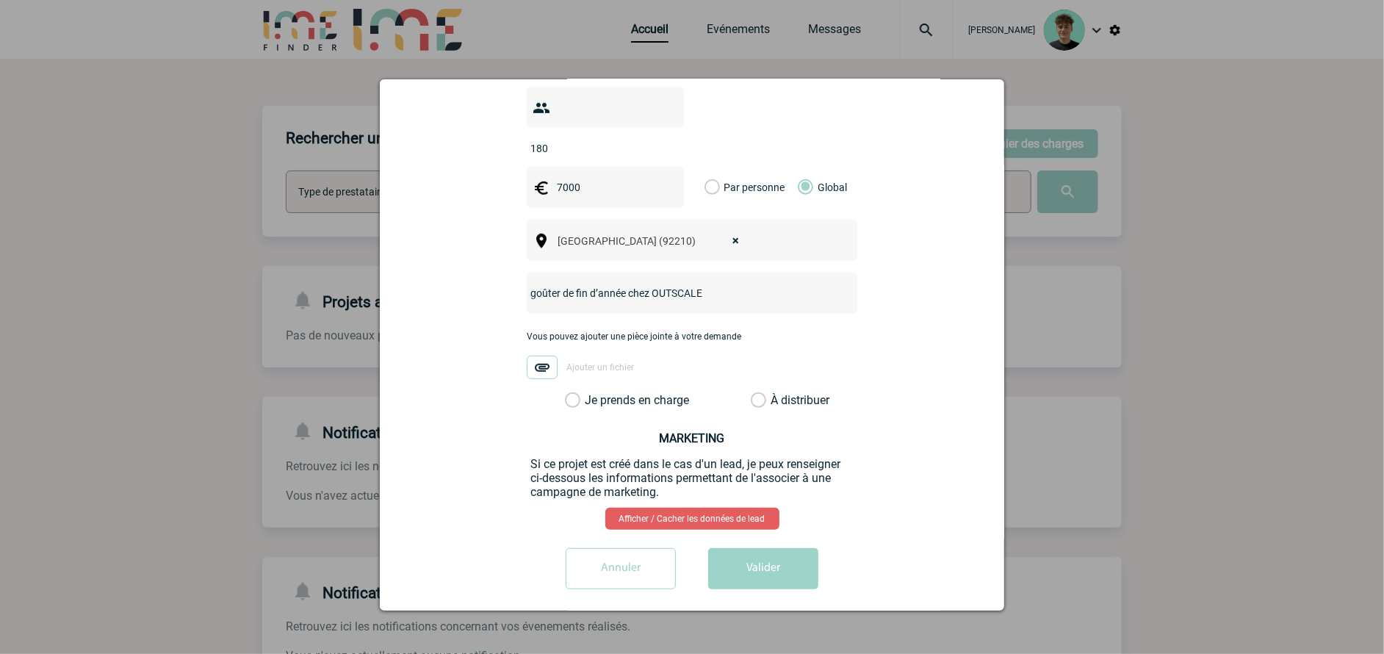
type input "goûter de fin d’année chez OUTSCALE"
click at [590, 393] on label "Je prends en charge" at bounding box center [577, 400] width 25 height 15
click at [0, 0] on input "Je prends en charge" at bounding box center [0, 0] width 0 height 0
click at [752, 538] on button "Valider" at bounding box center [763, 568] width 110 height 41
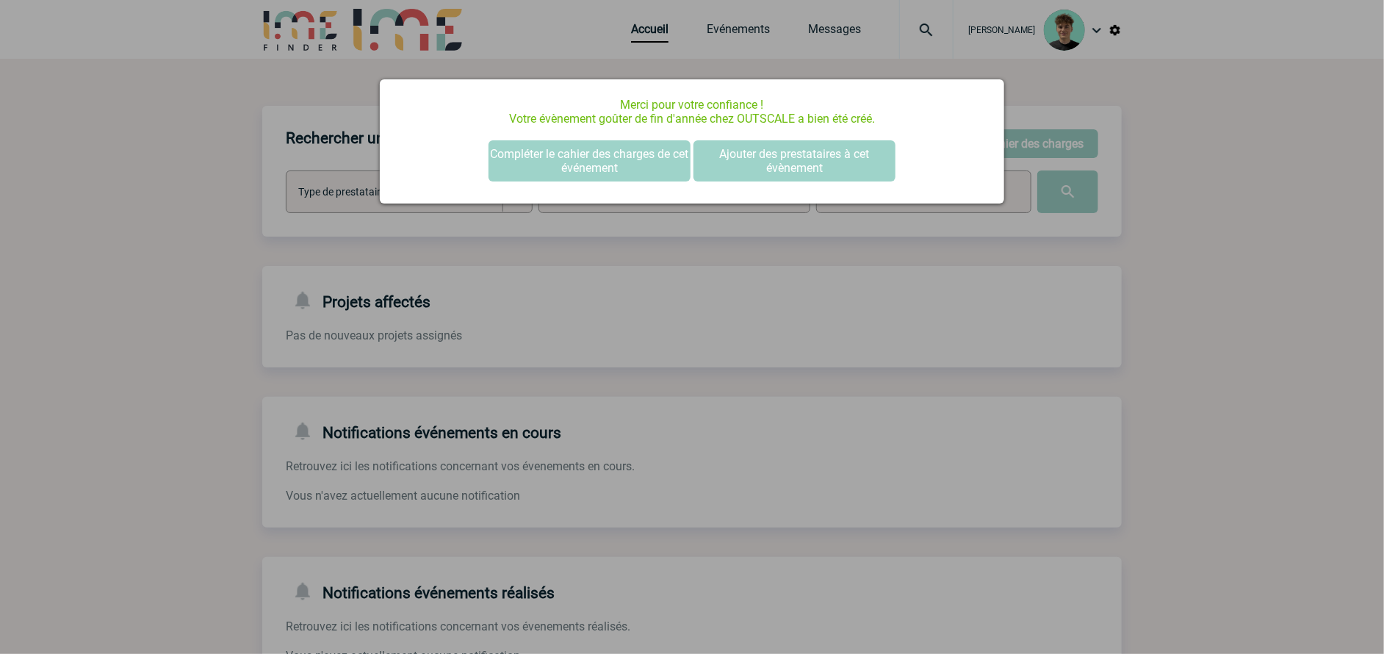
click at [805, 284] on div at bounding box center [692, 327] width 1384 height 654
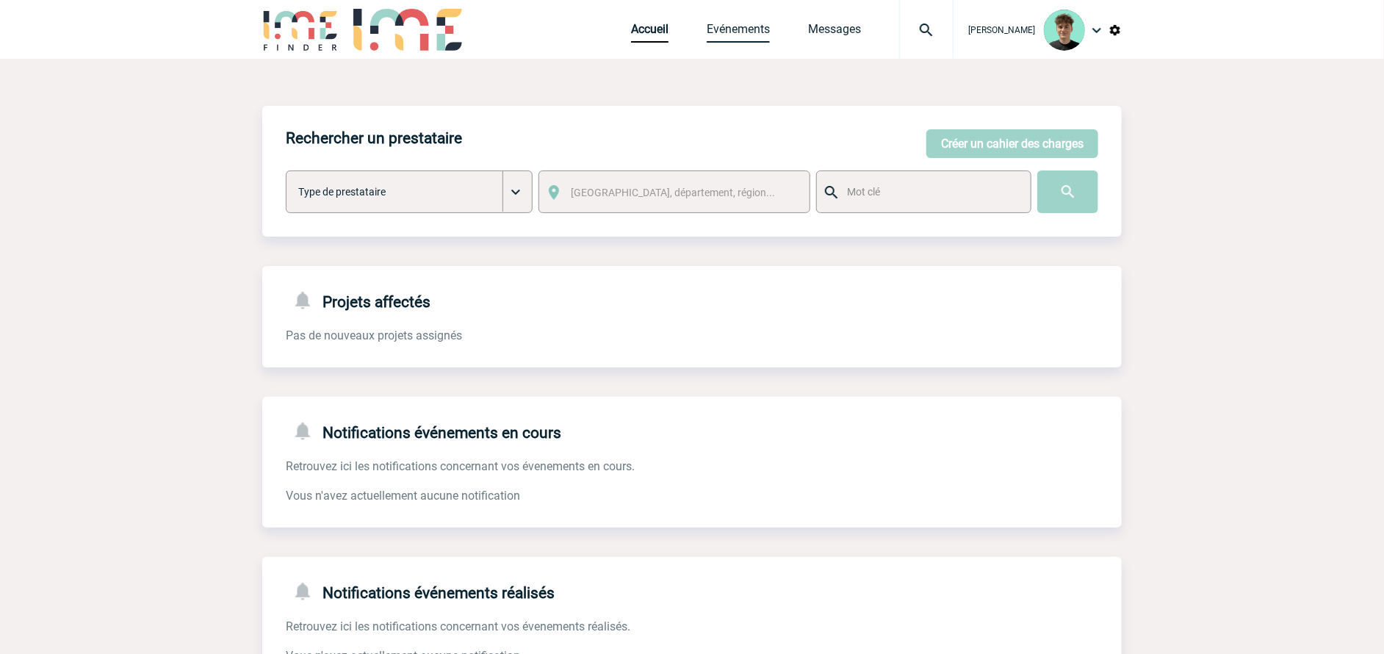
click at [766, 26] on link "Evénements" at bounding box center [738, 32] width 63 height 21
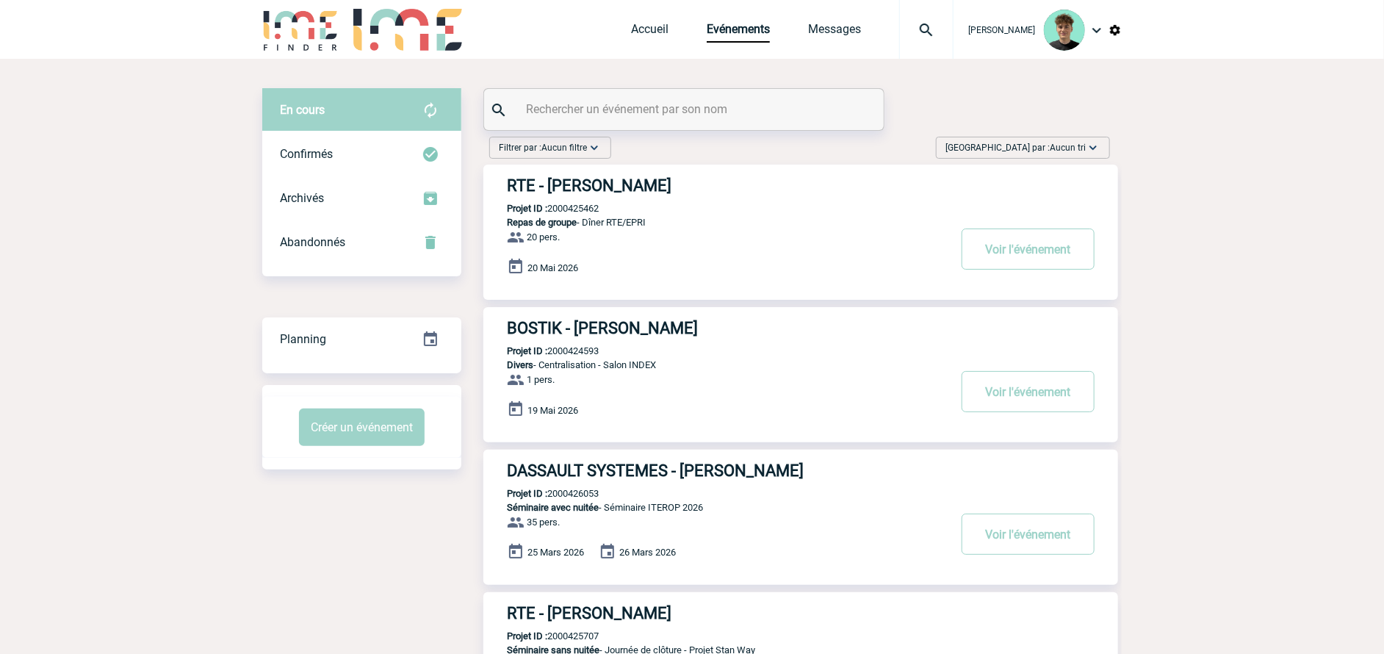
click at [1029, 144] on span "Trier par : Aucun tri" at bounding box center [1016, 147] width 140 height 15
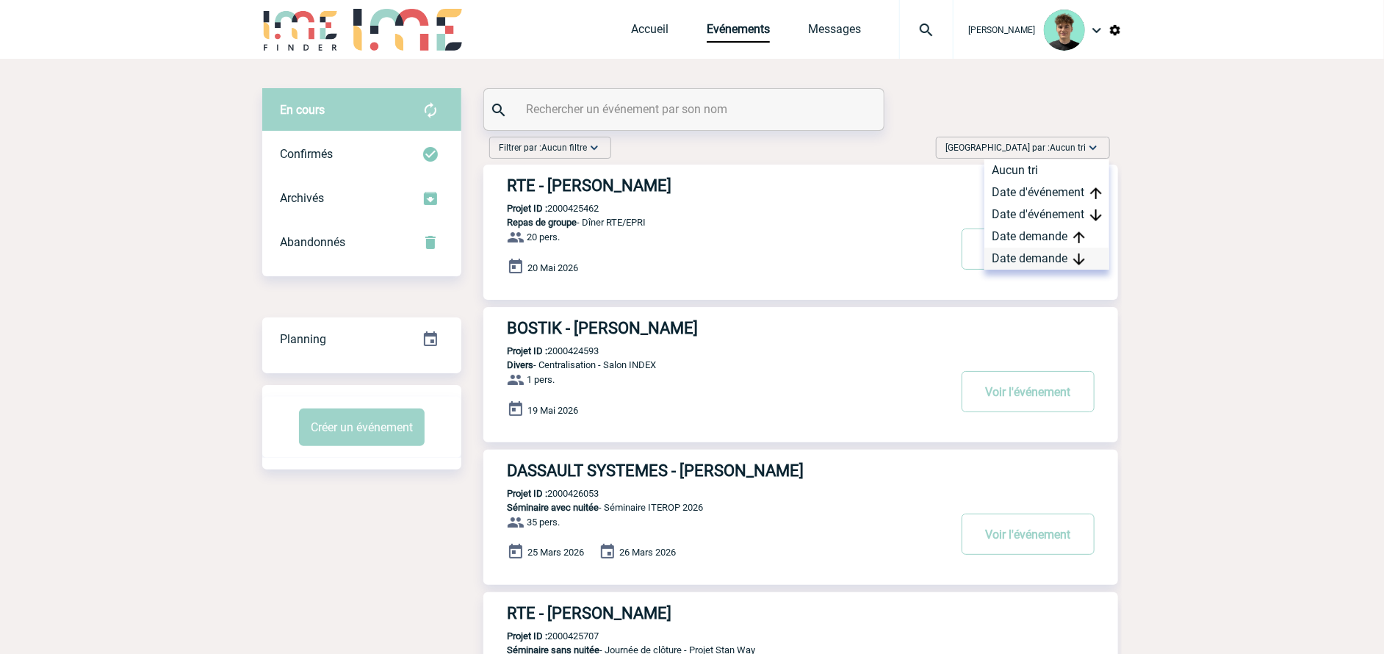
click at [1025, 260] on div "Date demande" at bounding box center [1046, 259] width 125 height 22
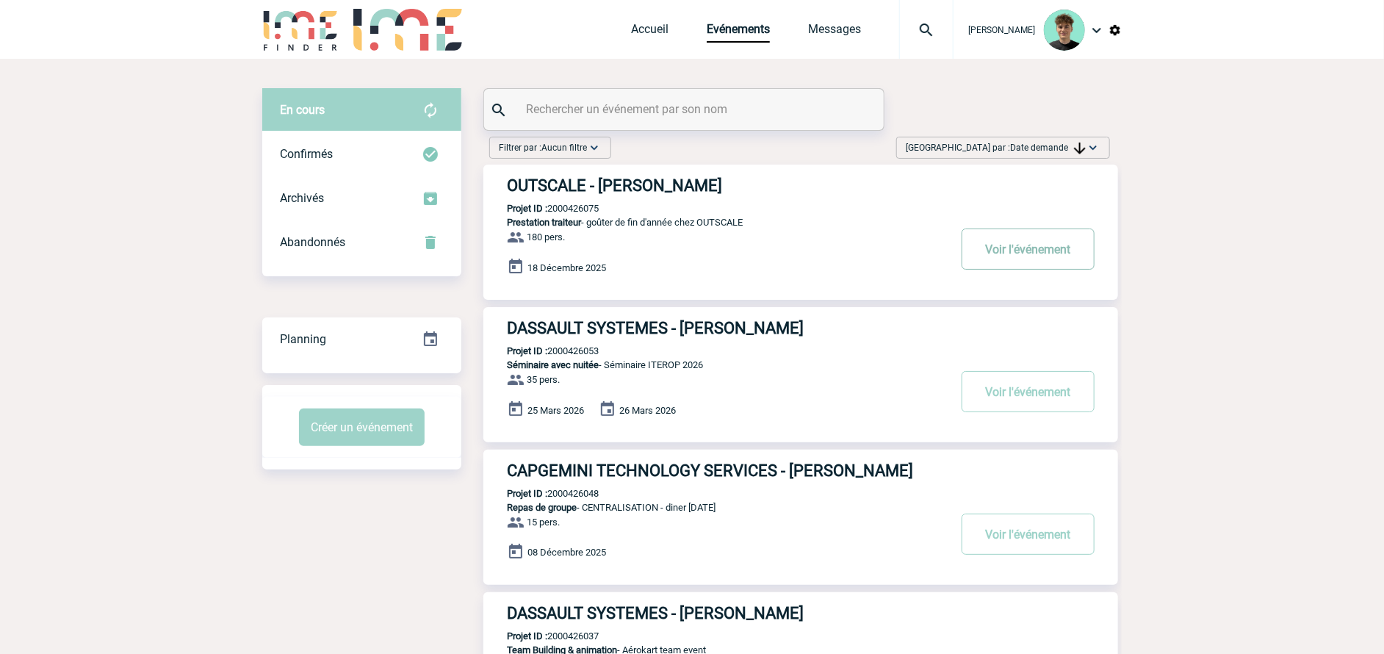
click at [1020, 248] on button "Voir l'événement" at bounding box center [1028, 248] width 133 height 41
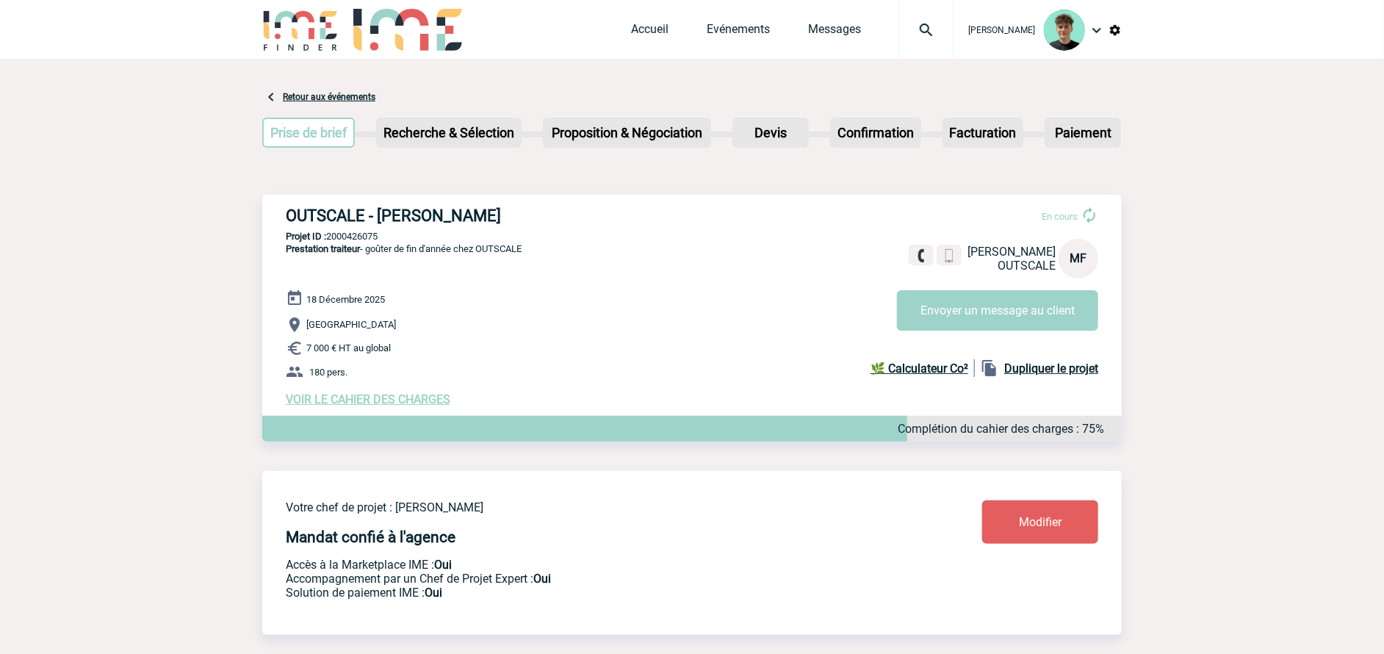
click at [425, 214] on h3 "OUTSCALE - [PERSON_NAME]" at bounding box center [506, 215] width 441 height 18
drag, startPoint x: 425, startPoint y: 214, endPoint x: 310, endPoint y: 202, distance: 115.2
click at [310, 202] on div "OUTSCALE - [PERSON_NAME] En cours [PERSON_NAME] OUTSCALE MF Envoyer un message …" at bounding box center [692, 306] width 860 height 223
click at [309, 202] on div "OUTSCALE - [PERSON_NAME] En cours [PERSON_NAME] OUTSCALE MF Envoyer un message …" at bounding box center [692, 306] width 860 height 223
drag, startPoint x: 309, startPoint y: 202, endPoint x: 437, endPoint y: 212, distance: 128.2
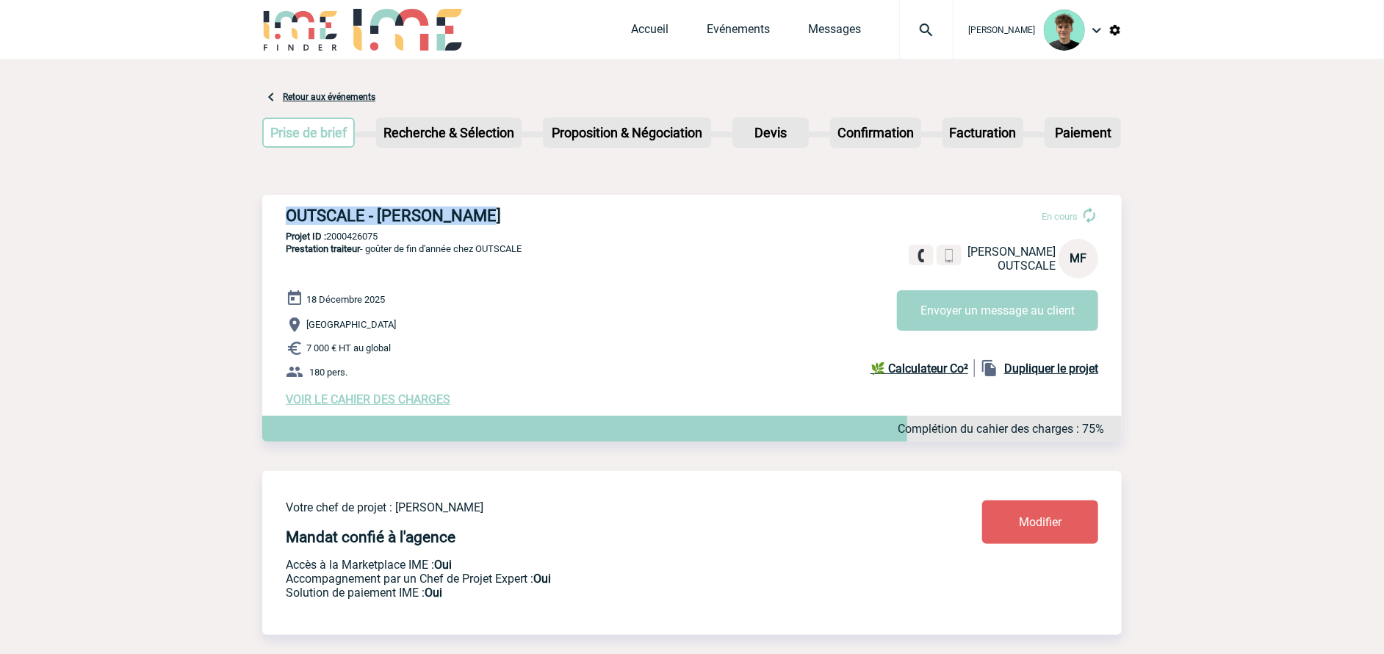
click at [437, 212] on div "OUTSCALE - [PERSON_NAME] En cours [PERSON_NAME] OUTSCALE MF Envoyer un message …" at bounding box center [692, 306] width 860 height 223
click at [354, 230] on div "OUTSCALE - [PERSON_NAME] En cours [PERSON_NAME] OUTSCALE MF Envoyer un message …" at bounding box center [692, 306] width 860 height 223
copy p "2000426075"
